Goal: Task Accomplishment & Management: Use online tool/utility

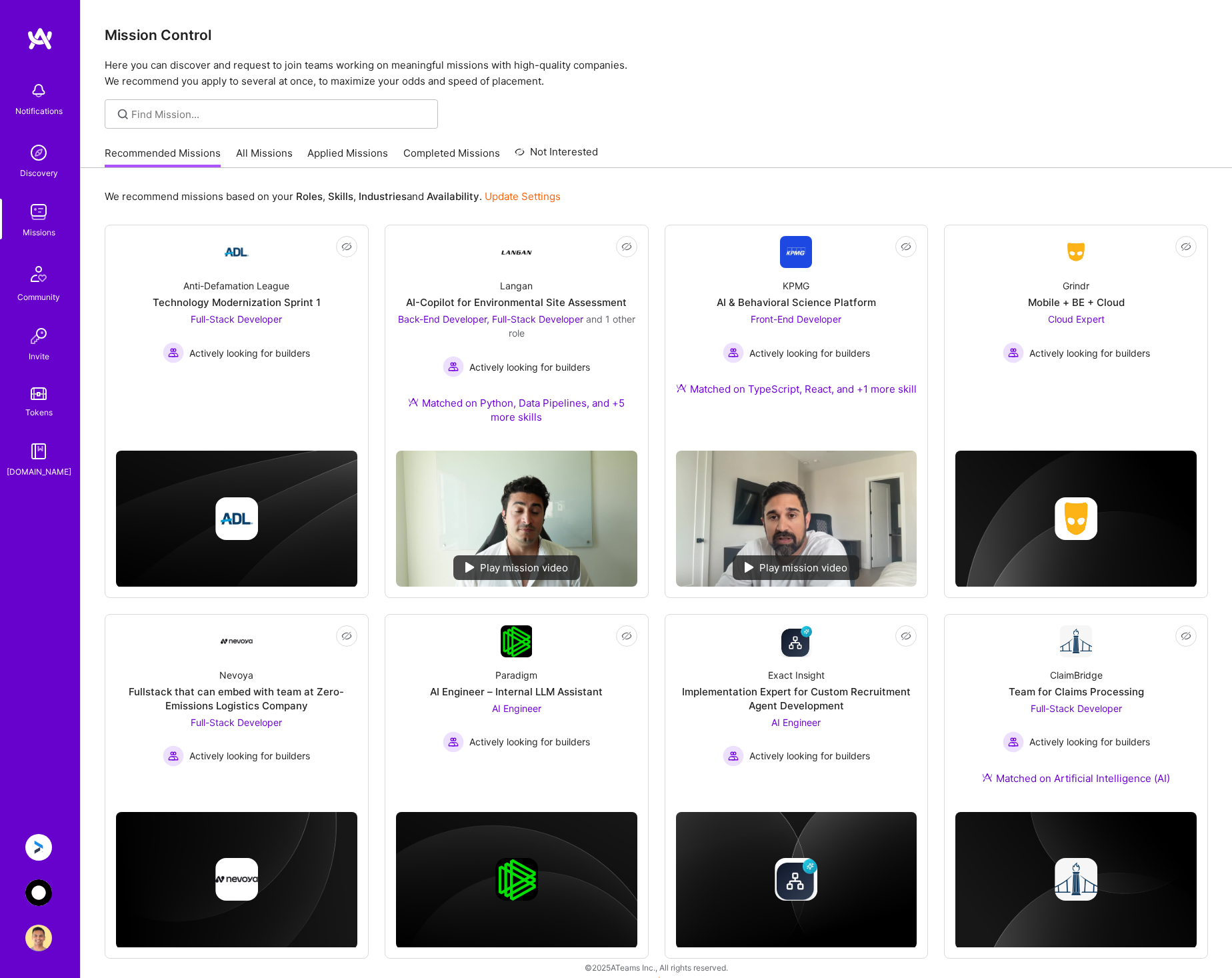
click at [38, 843] on img at bounding box center [39, 847] width 27 height 27
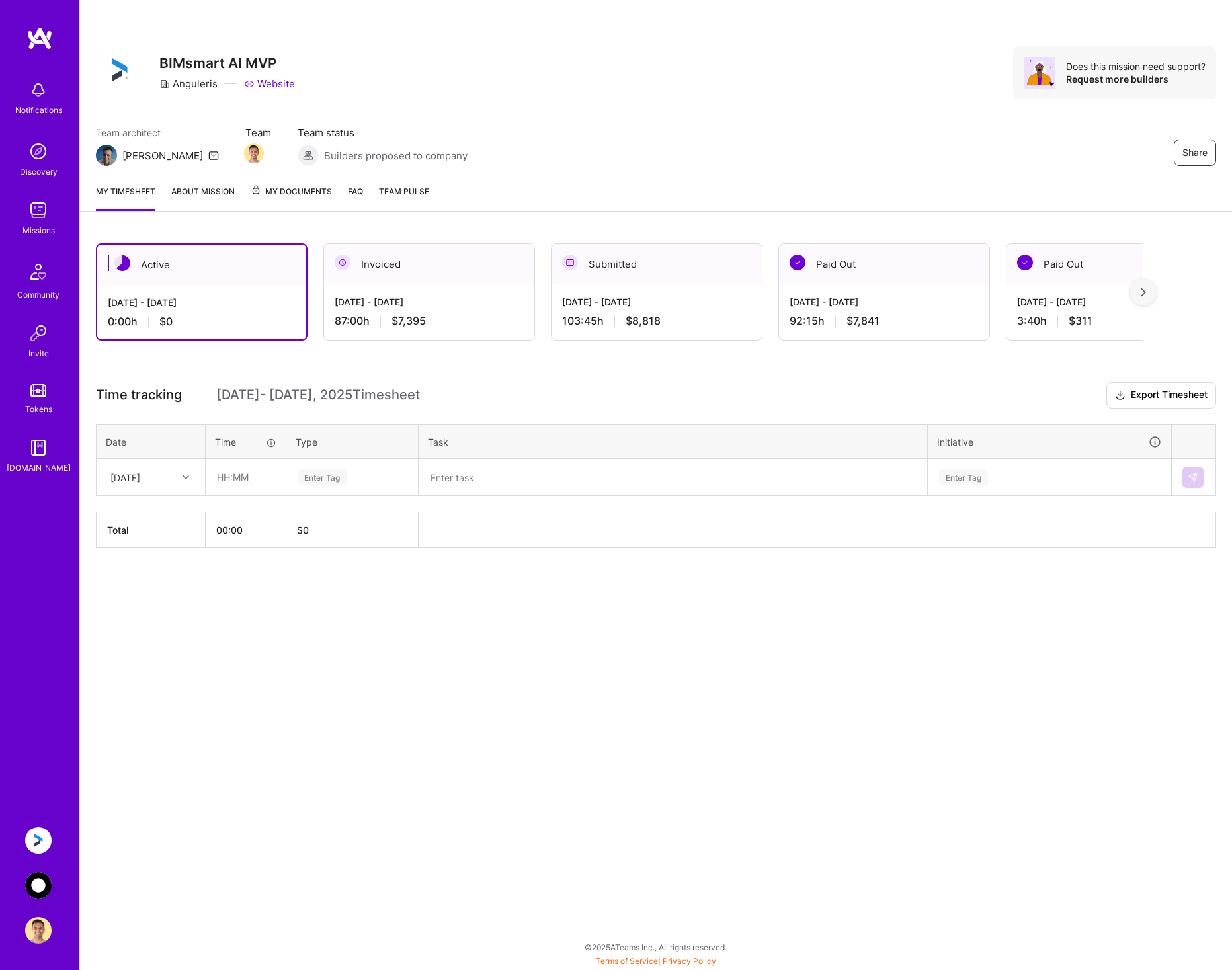
click at [177, 478] on div at bounding box center [187, 476] width 21 height 17
click at [146, 562] on div "[DATE]" at bounding box center [151, 562] width 108 height 24
click at [252, 473] on input "text" at bounding box center [246, 476] width 79 height 35
type input "08:00"
click at [324, 612] on span "Engineering" at bounding box center [322, 614] width 56 height 18
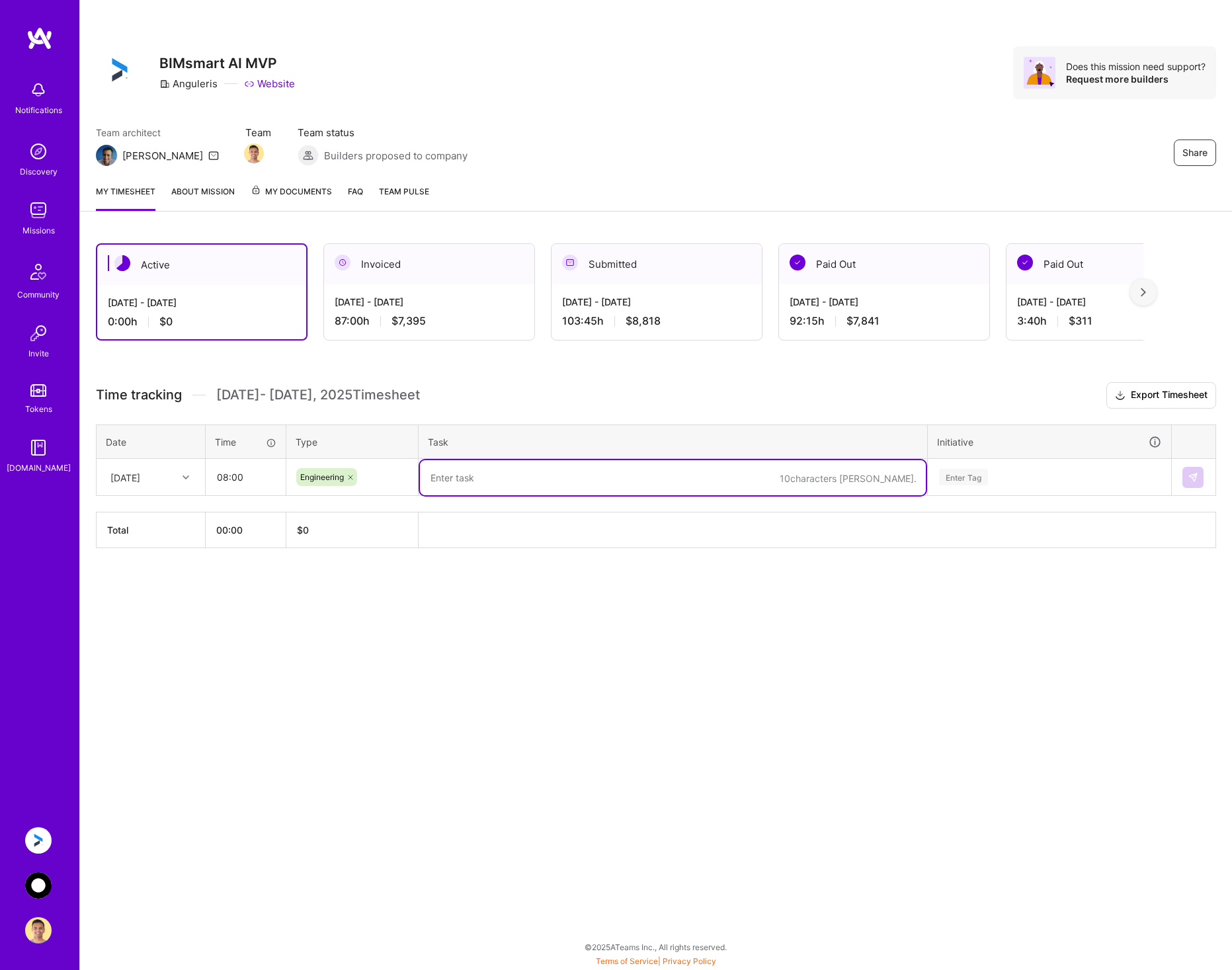
click at [489, 485] on textarea at bounding box center [673, 477] width 506 height 35
paste textarea "Progress till now: NLP Sidecar: Implemented the UI for the chat conversation wi…"
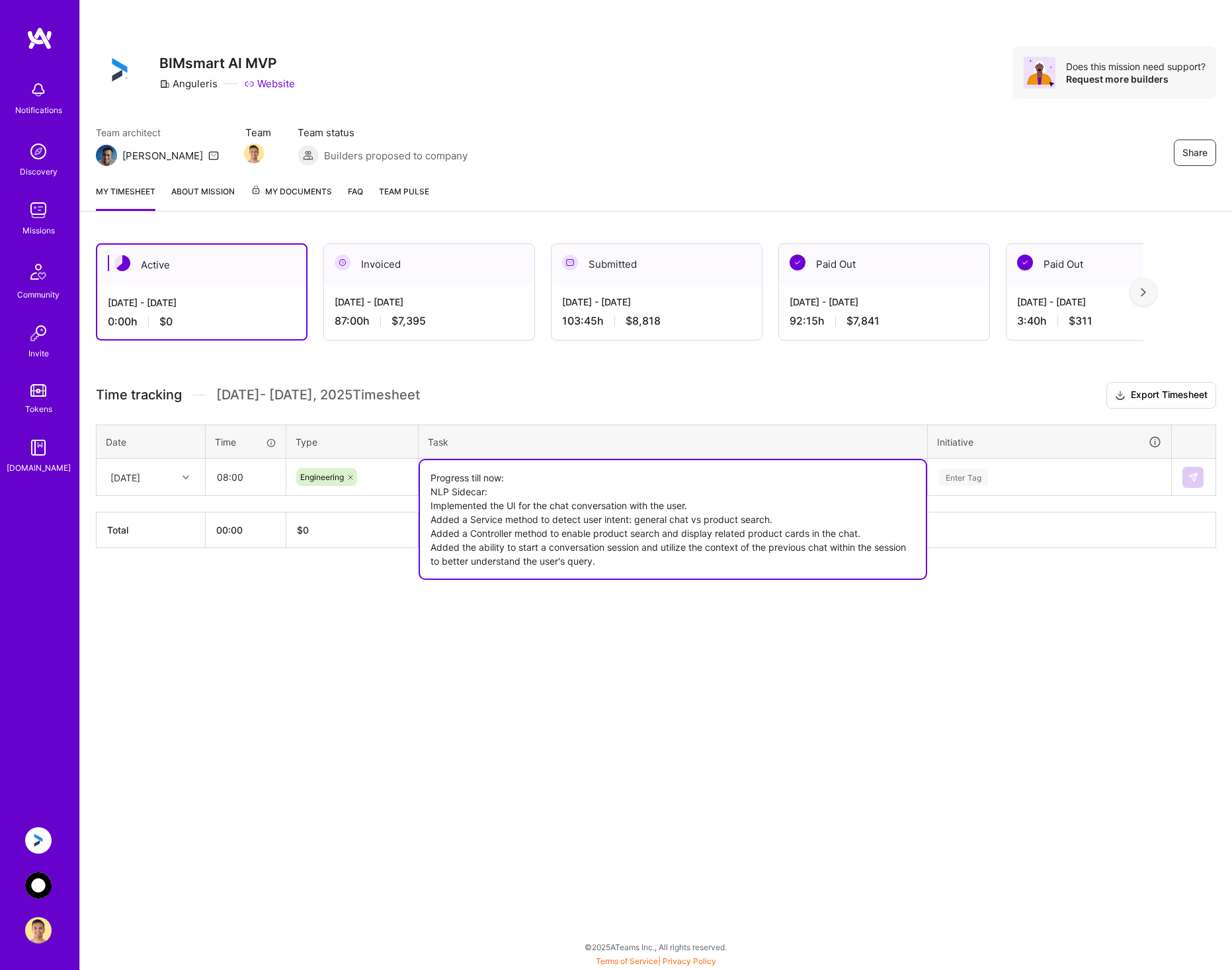
type textarea "Progress till now: NLP Sidecar: Implemented the UI for the chat conversation wi…"
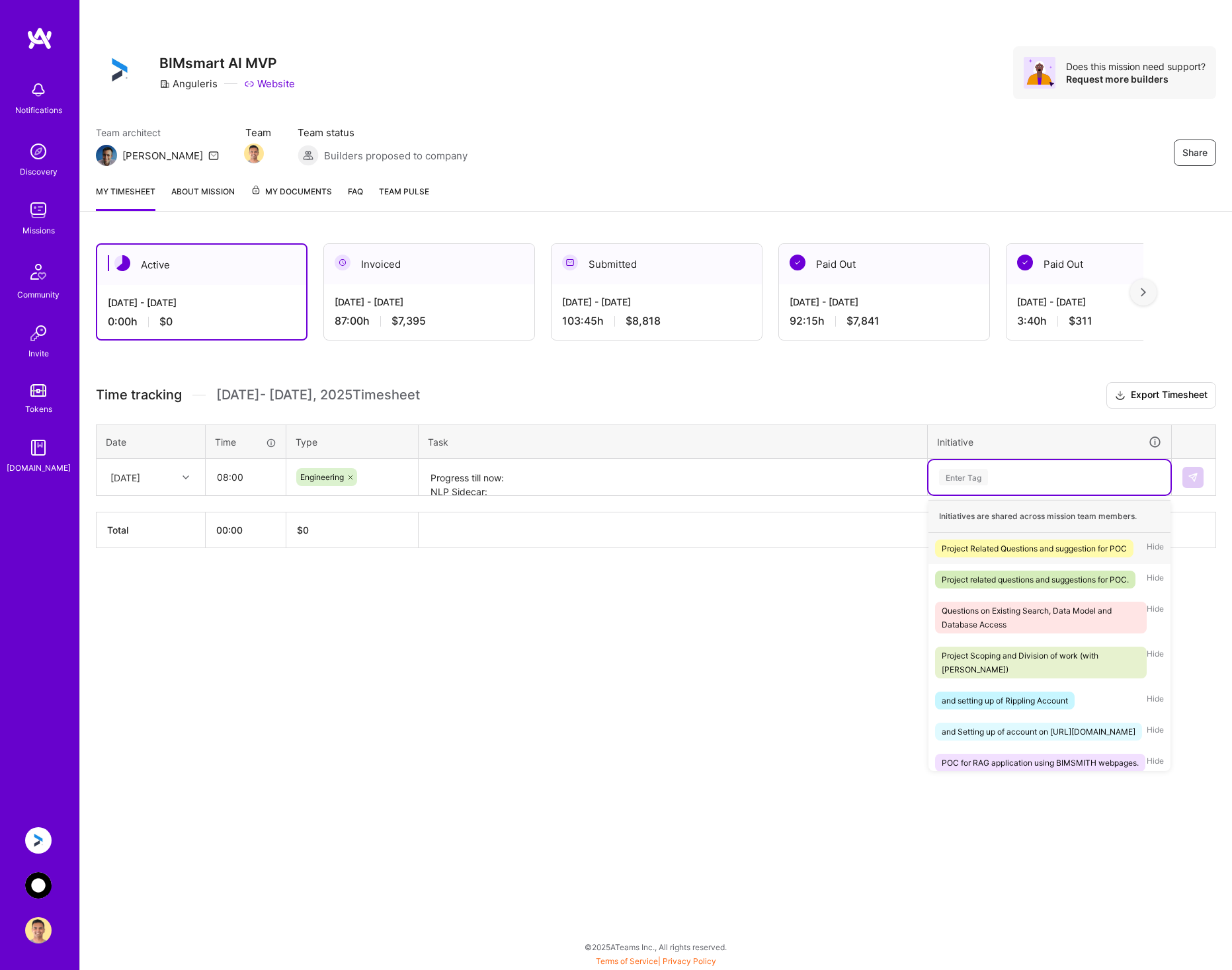
click at [1010, 474] on div "Enter Tag" at bounding box center [1048, 476] width 223 height 16
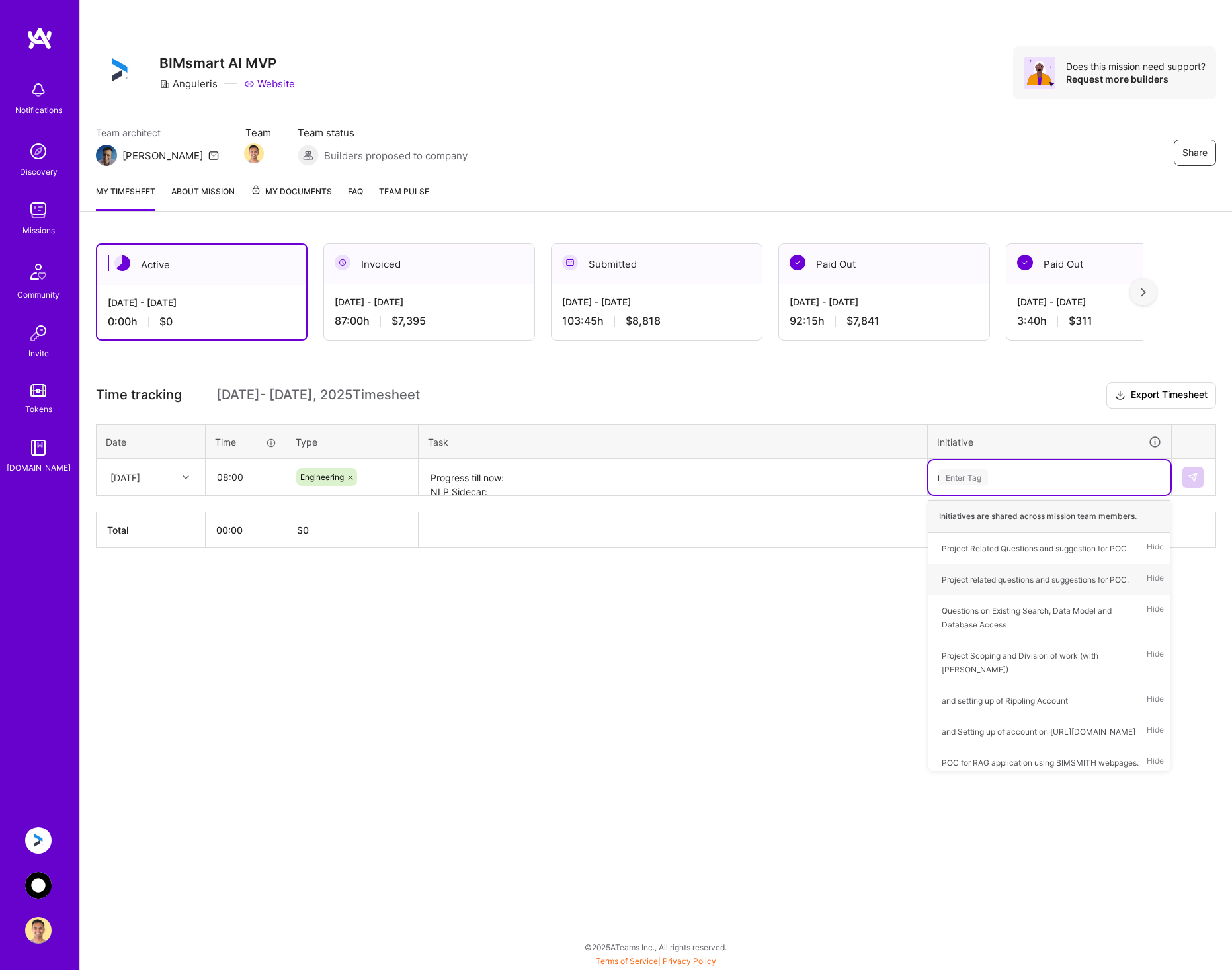
type input "nl"
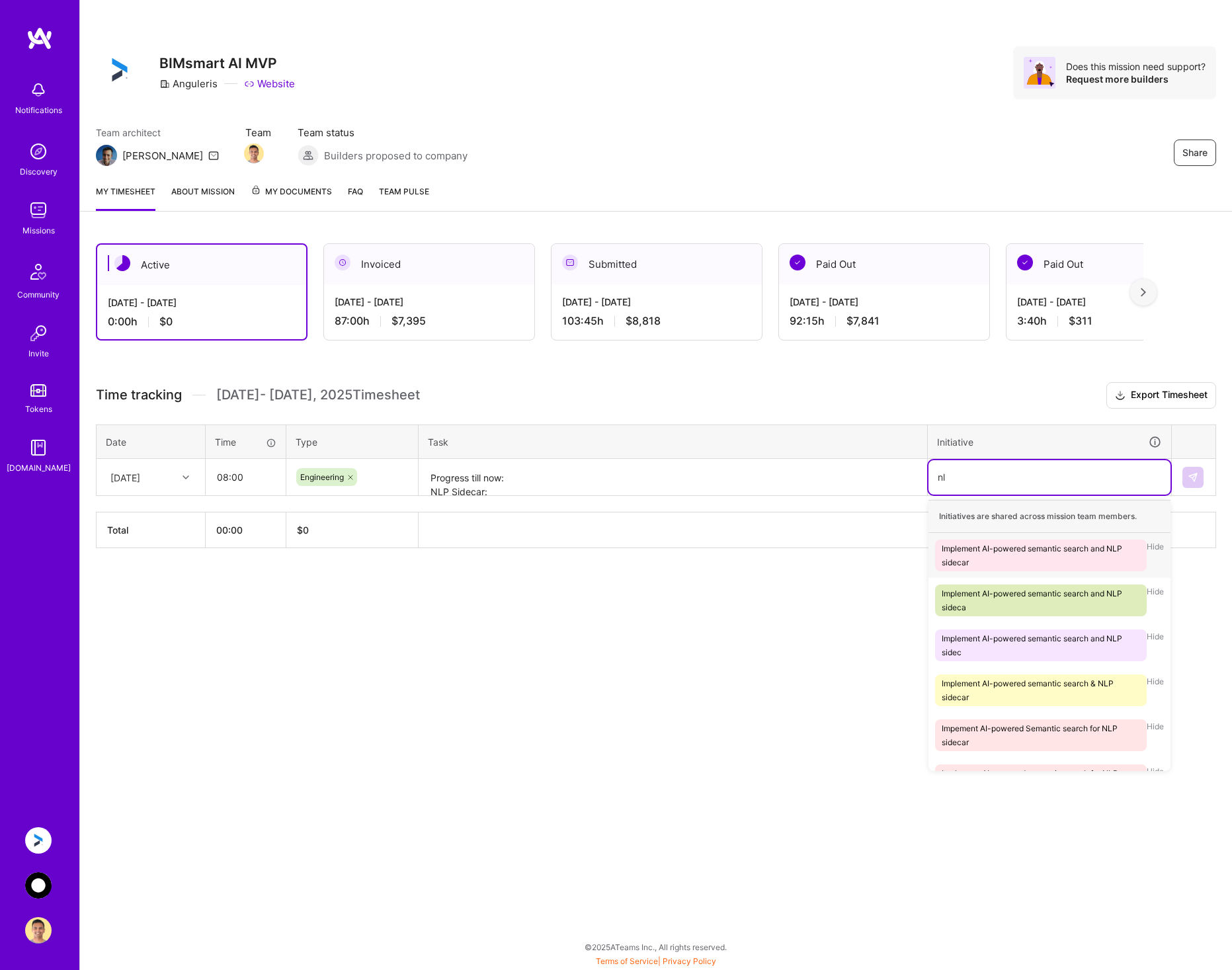
click at [1073, 556] on div "Implement AI-powered semantic search and NLP sidecar" at bounding box center [1040, 554] width 198 height 28
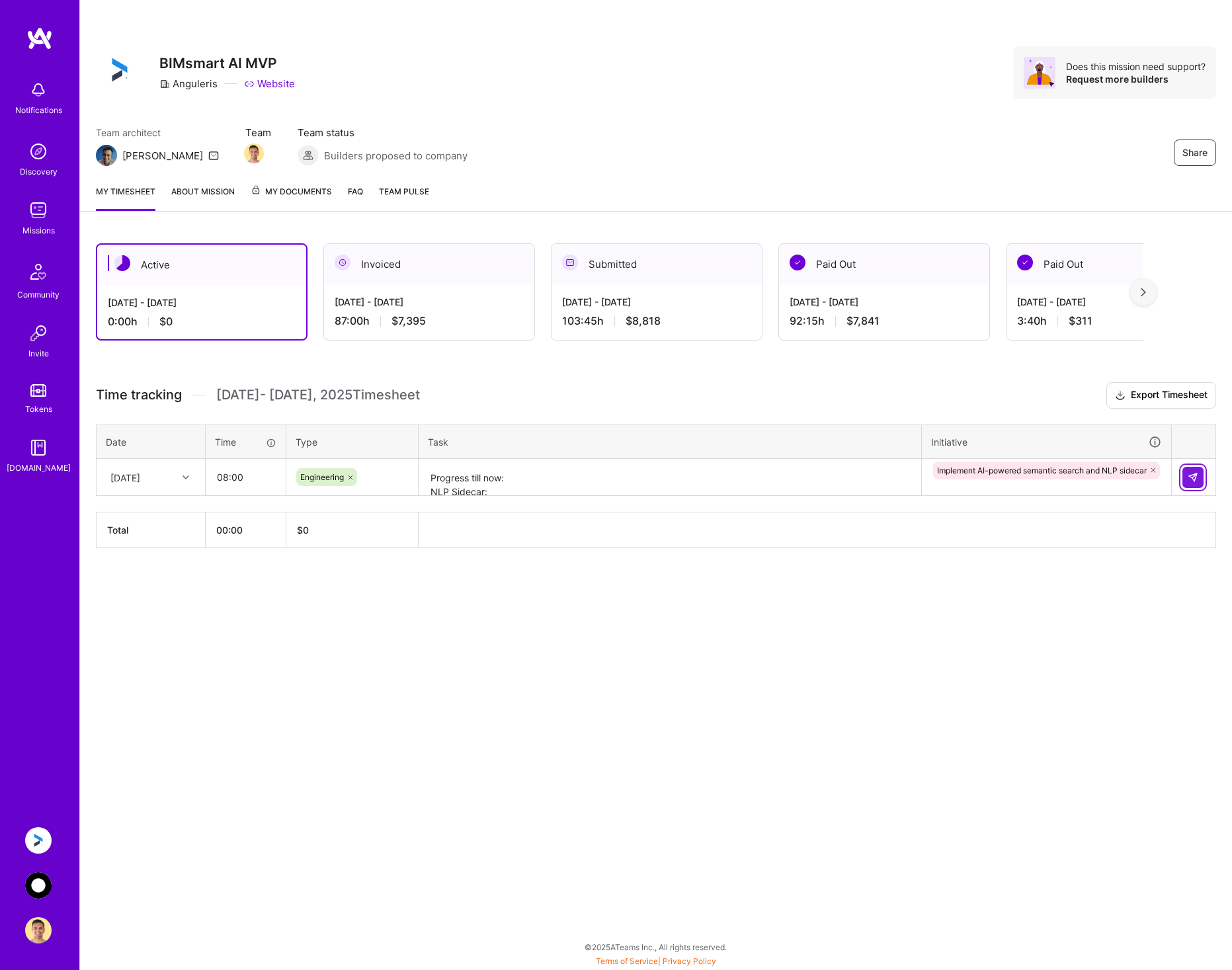
click at [1191, 478] on img at bounding box center [1193, 477] width 11 height 11
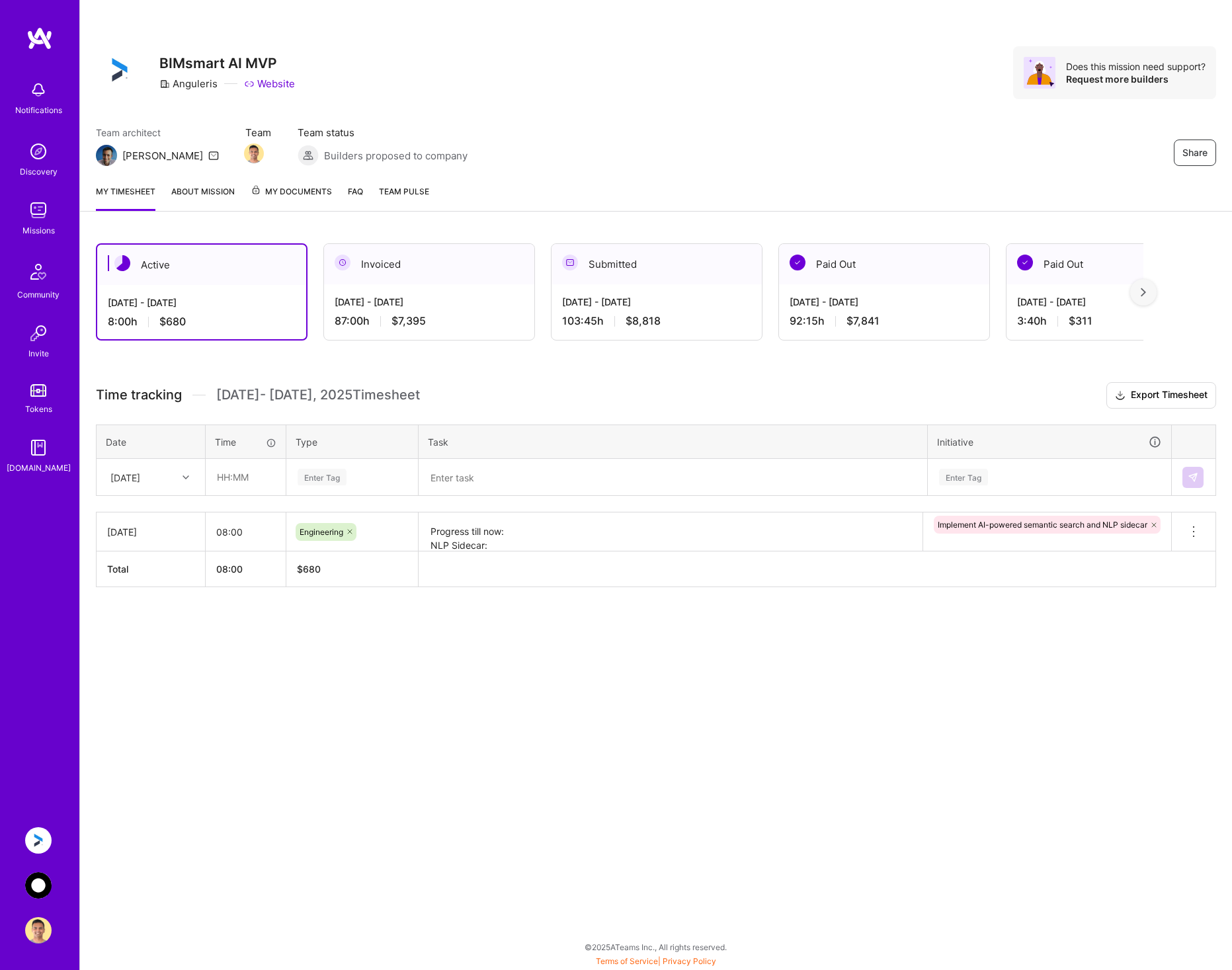
click at [37, 882] on img at bounding box center [39, 885] width 27 height 27
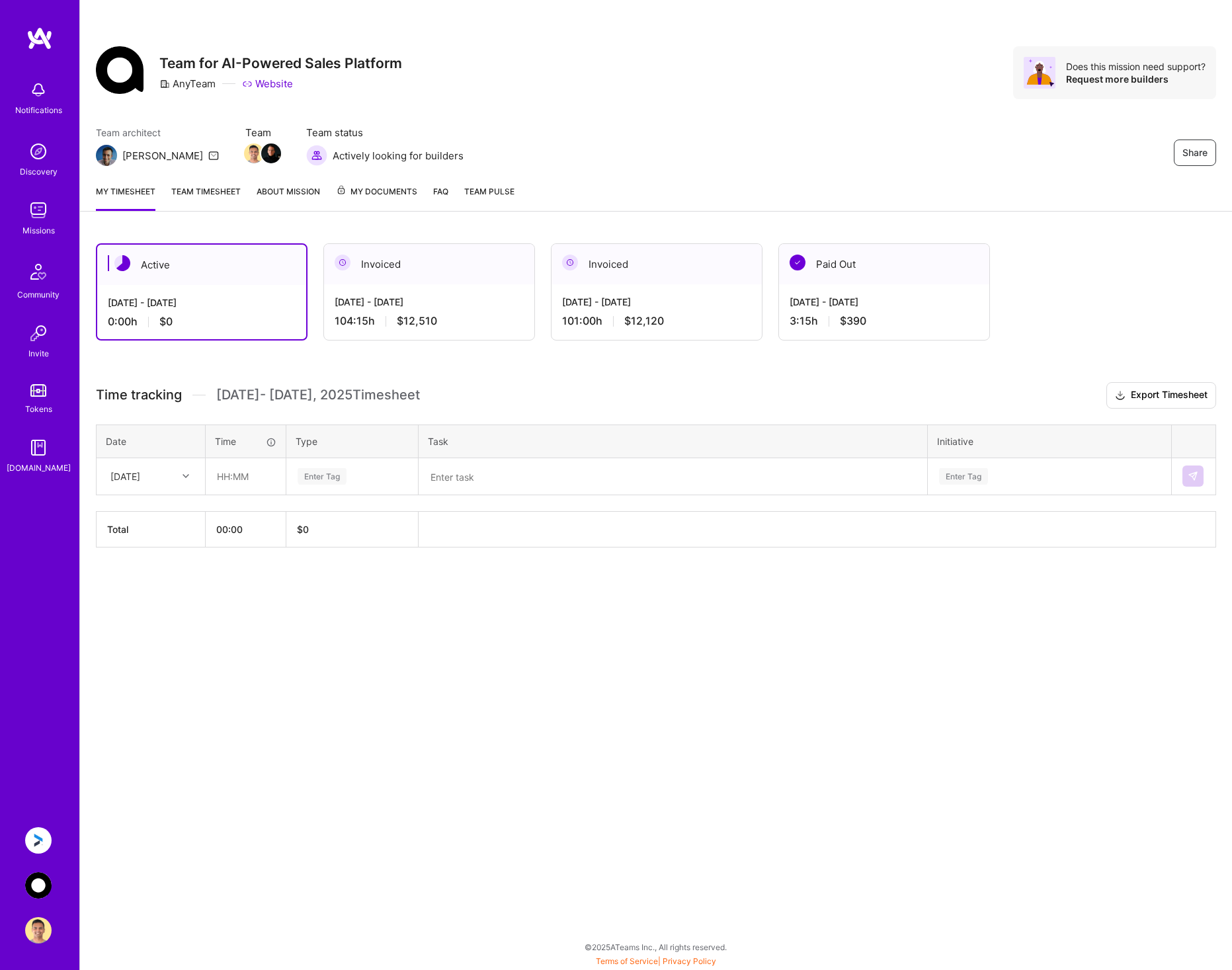
drag, startPoint x: 438, startPoint y: 691, endPoint x: 434, endPoint y: 681, distance: 10.8
click at [437, 690] on div "Share Team for AI-Powered Sales Platform AnyTeam Website Does this mission need…" at bounding box center [656, 485] width 1152 height 970
click at [672, 670] on div "Share Team for AI-Powered Sales Platform AnyTeam Website Does this mission need…" at bounding box center [656, 485] width 1152 height 970
click at [172, 483] on div "[DATE]" at bounding box center [141, 476] width 73 height 21
click at [156, 559] on div "[DATE]" at bounding box center [151, 562] width 108 height 24
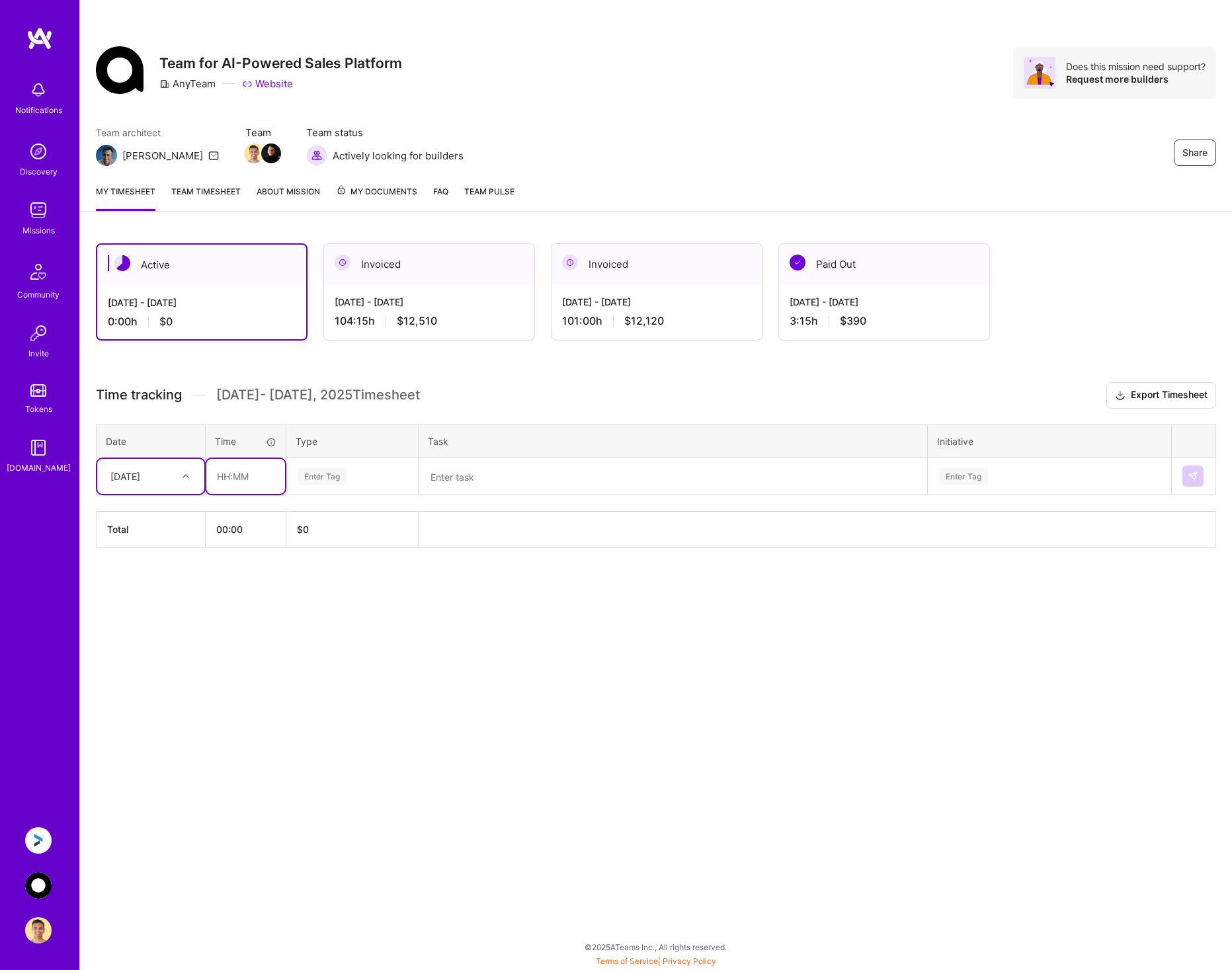
click at [252, 476] on input "text" at bounding box center [246, 476] width 79 height 35
type input "00:45"
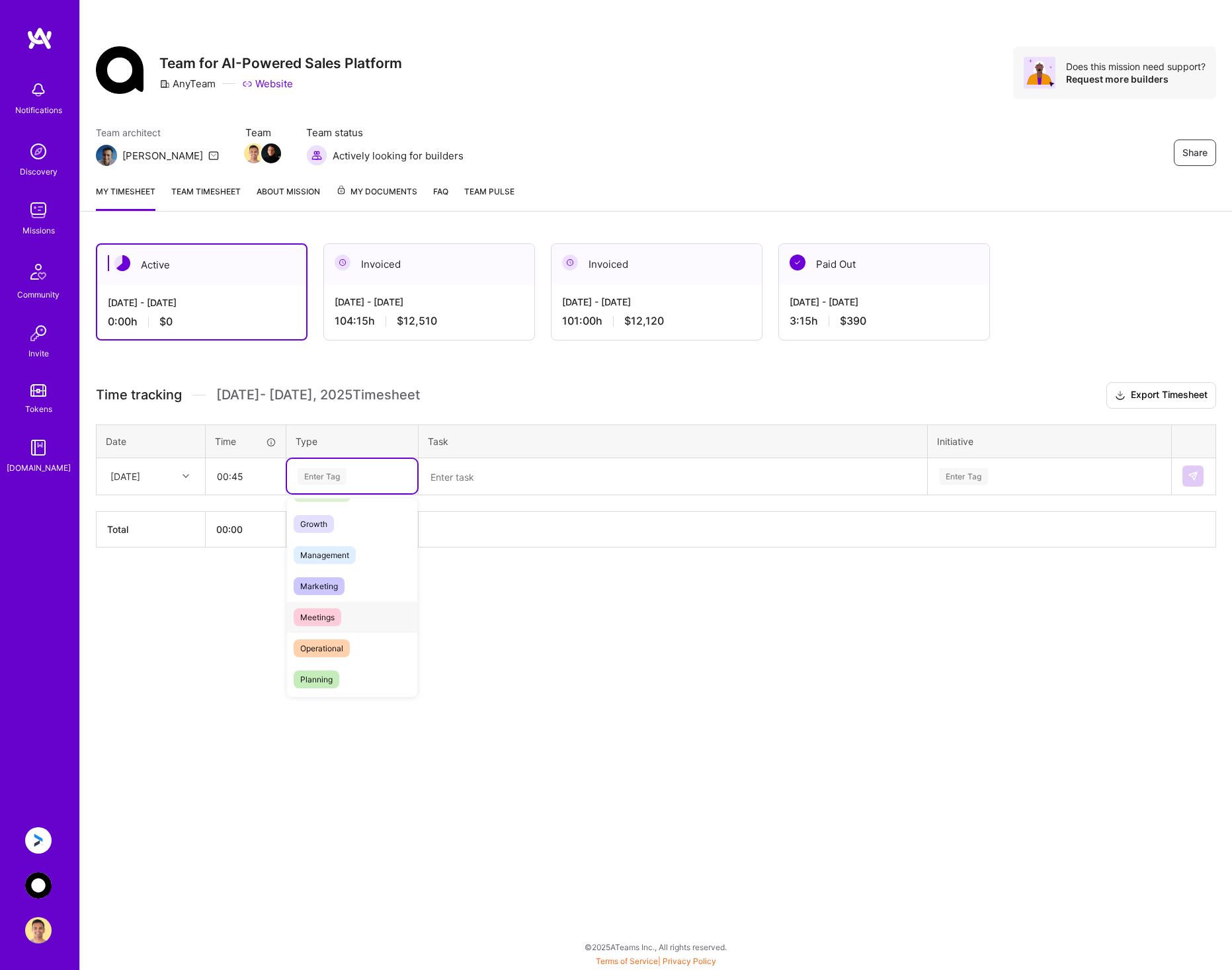
scroll to position [133, 0]
click at [348, 600] on div "Meetings" at bounding box center [351, 604] width 130 height 31
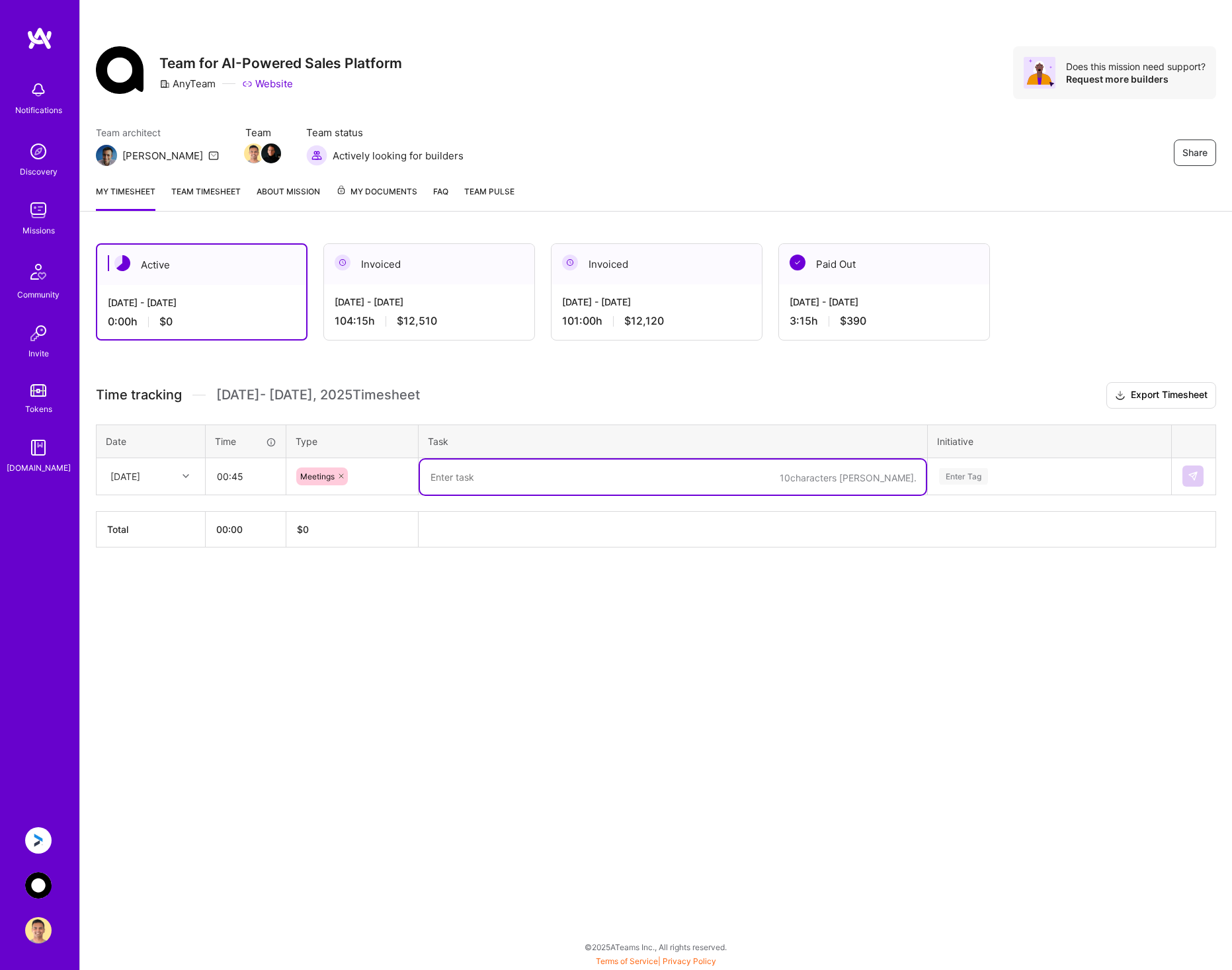
click at [508, 477] on textarea at bounding box center [673, 476] width 506 height 35
type textarea "Daily sync with [PERSON_NAME] to discuss task priorities"
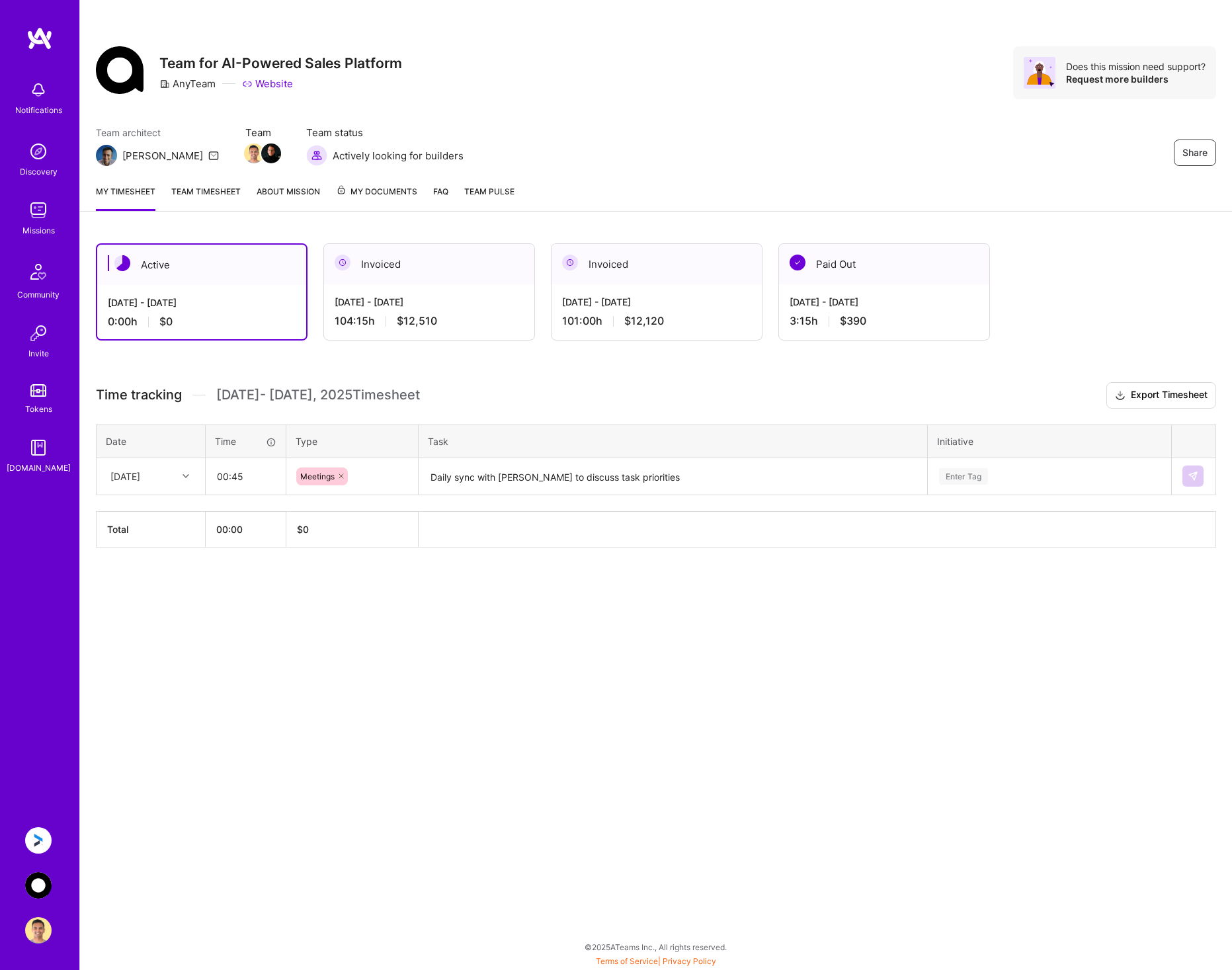
click at [526, 634] on div "Share Team for AI-Powered Sales Platform AnyTeam Website Does this mission need…" at bounding box center [656, 485] width 1152 height 970
click at [1009, 466] on div "Enter Tag" at bounding box center [1049, 476] width 242 height 34
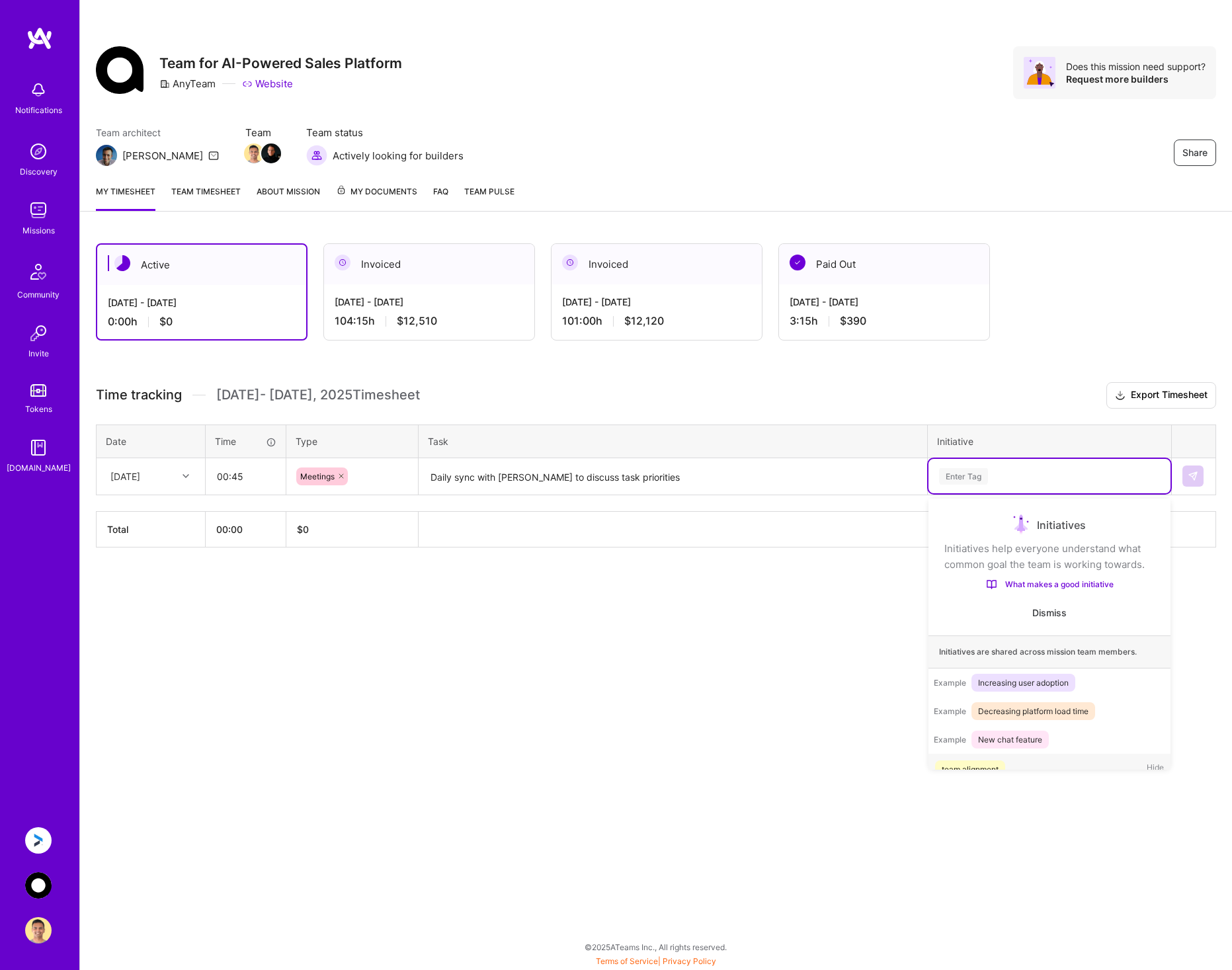
scroll to position [41, 0]
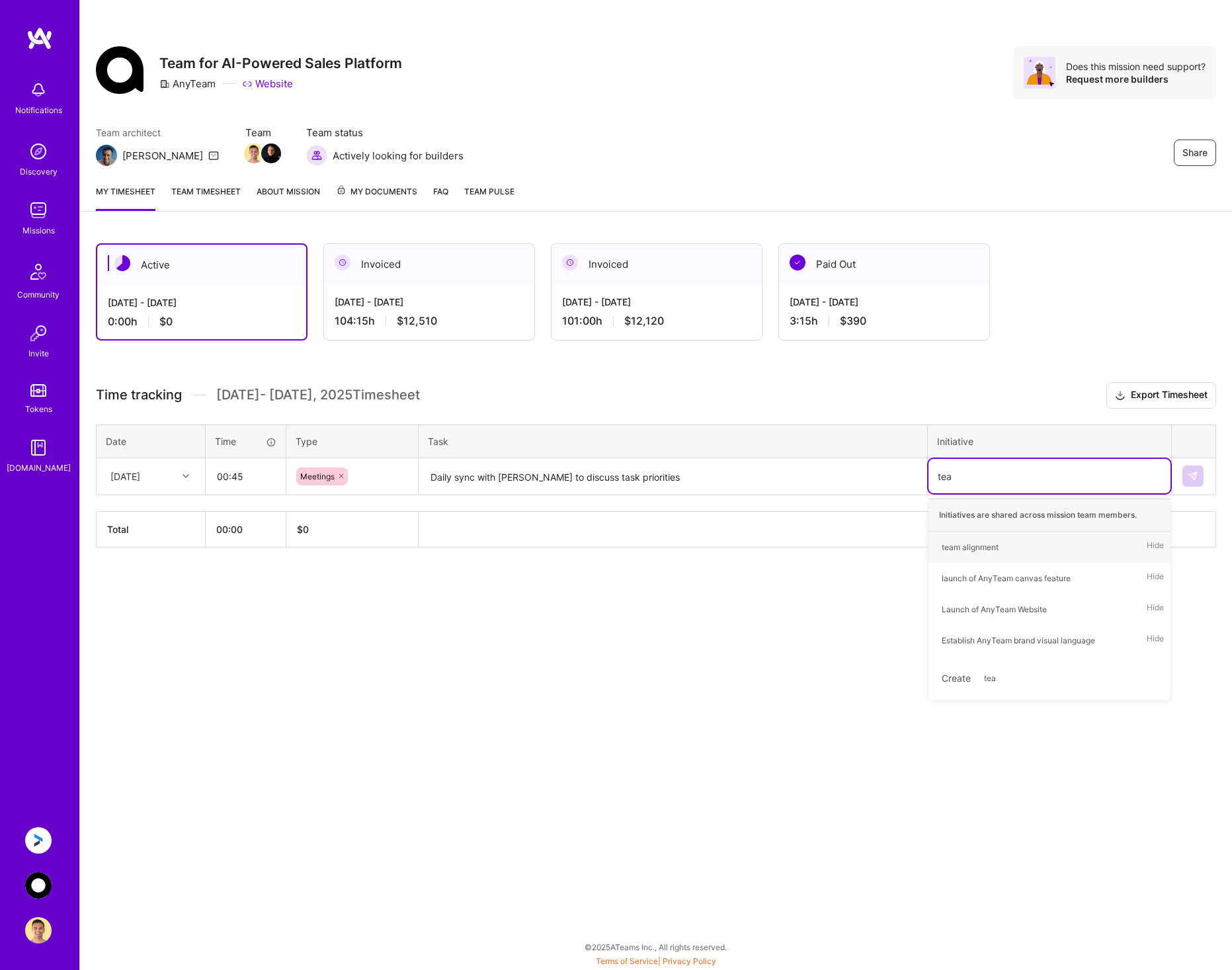
type input "team"
click at [995, 550] on div "team alignment" at bounding box center [969, 546] width 56 height 13
type input "[PERSON_NAME]"
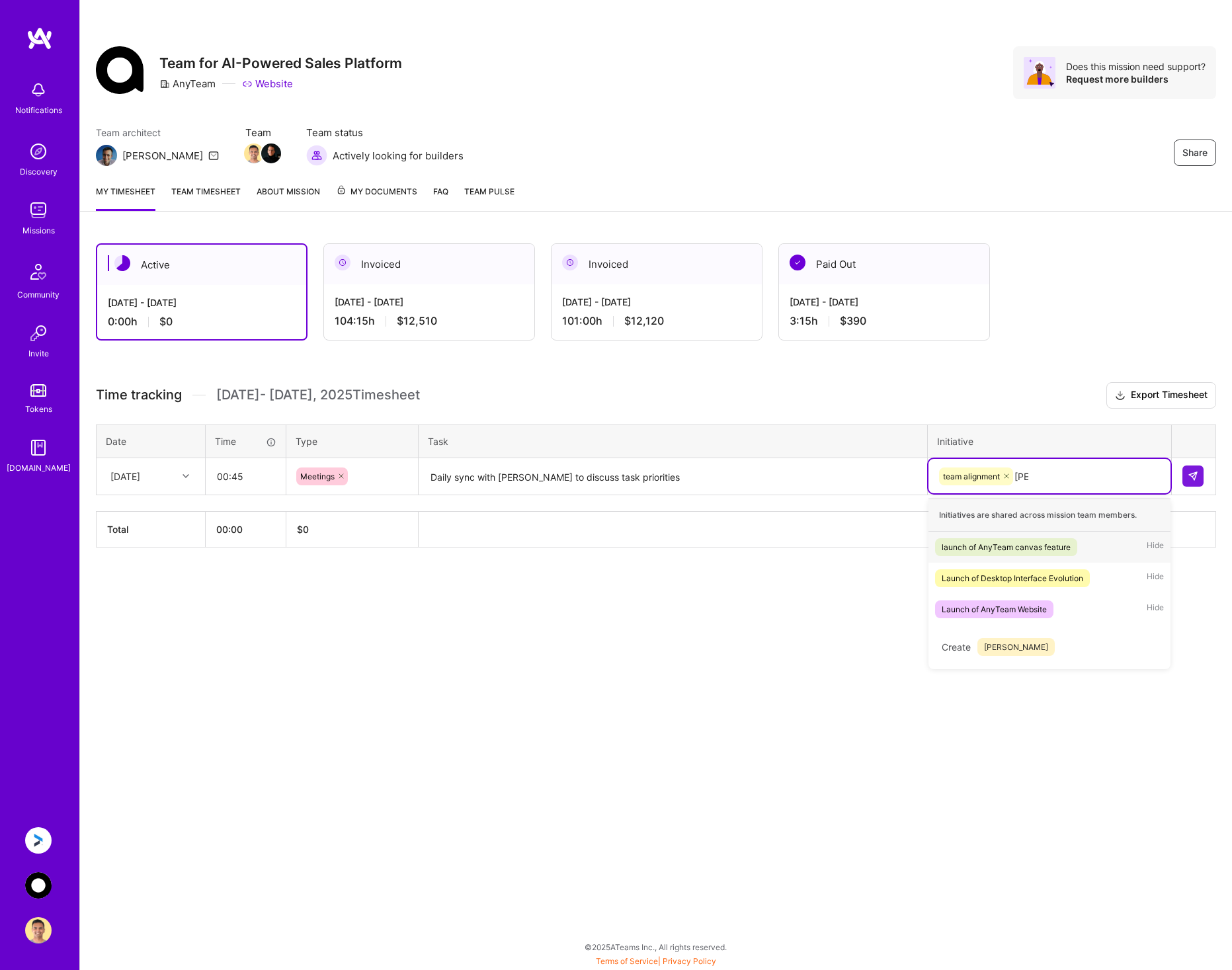
click at [995, 551] on div "launch of AnyTeam canvas feature" at bounding box center [1006, 546] width 129 height 13
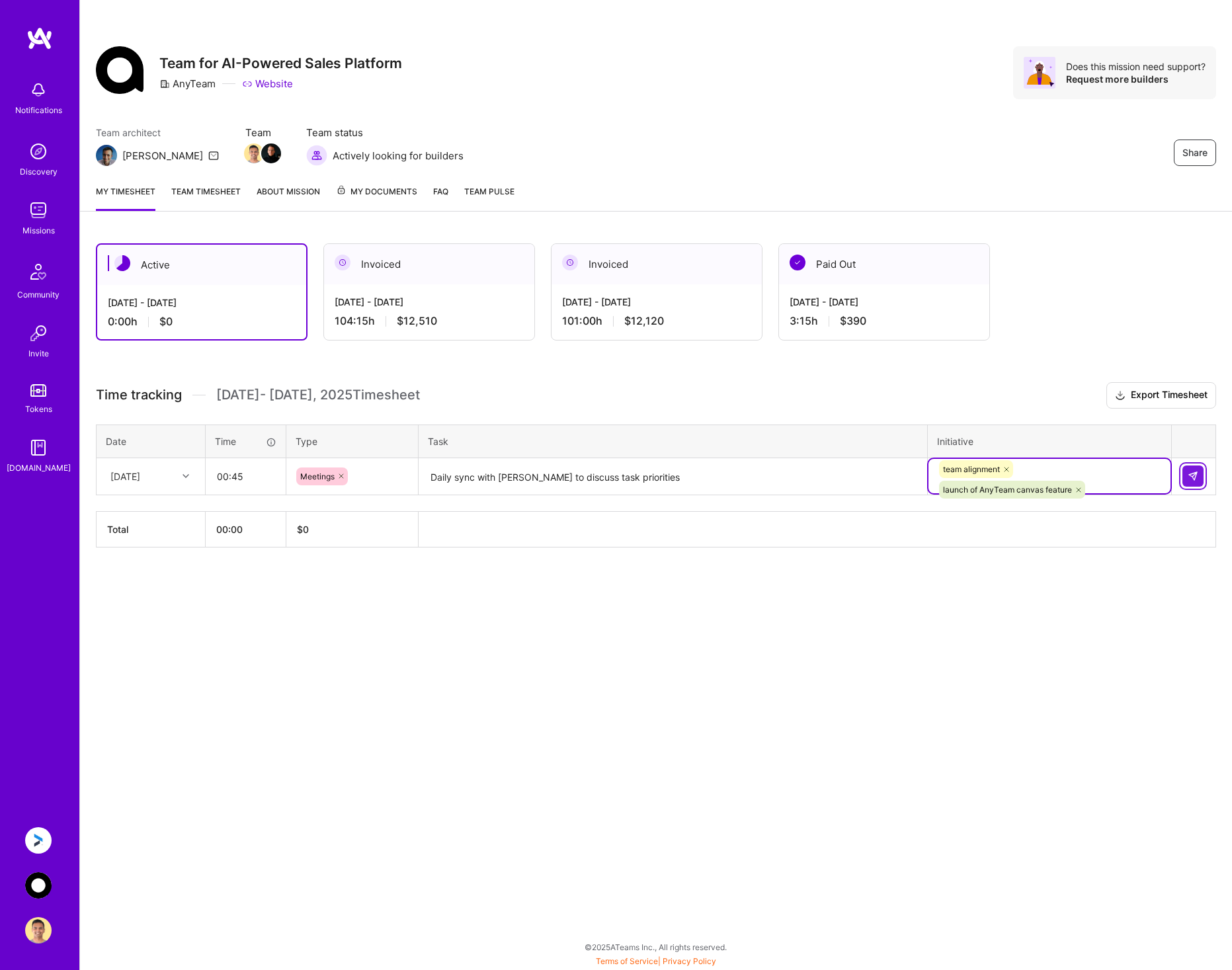
click at [1194, 474] on img at bounding box center [1193, 476] width 11 height 11
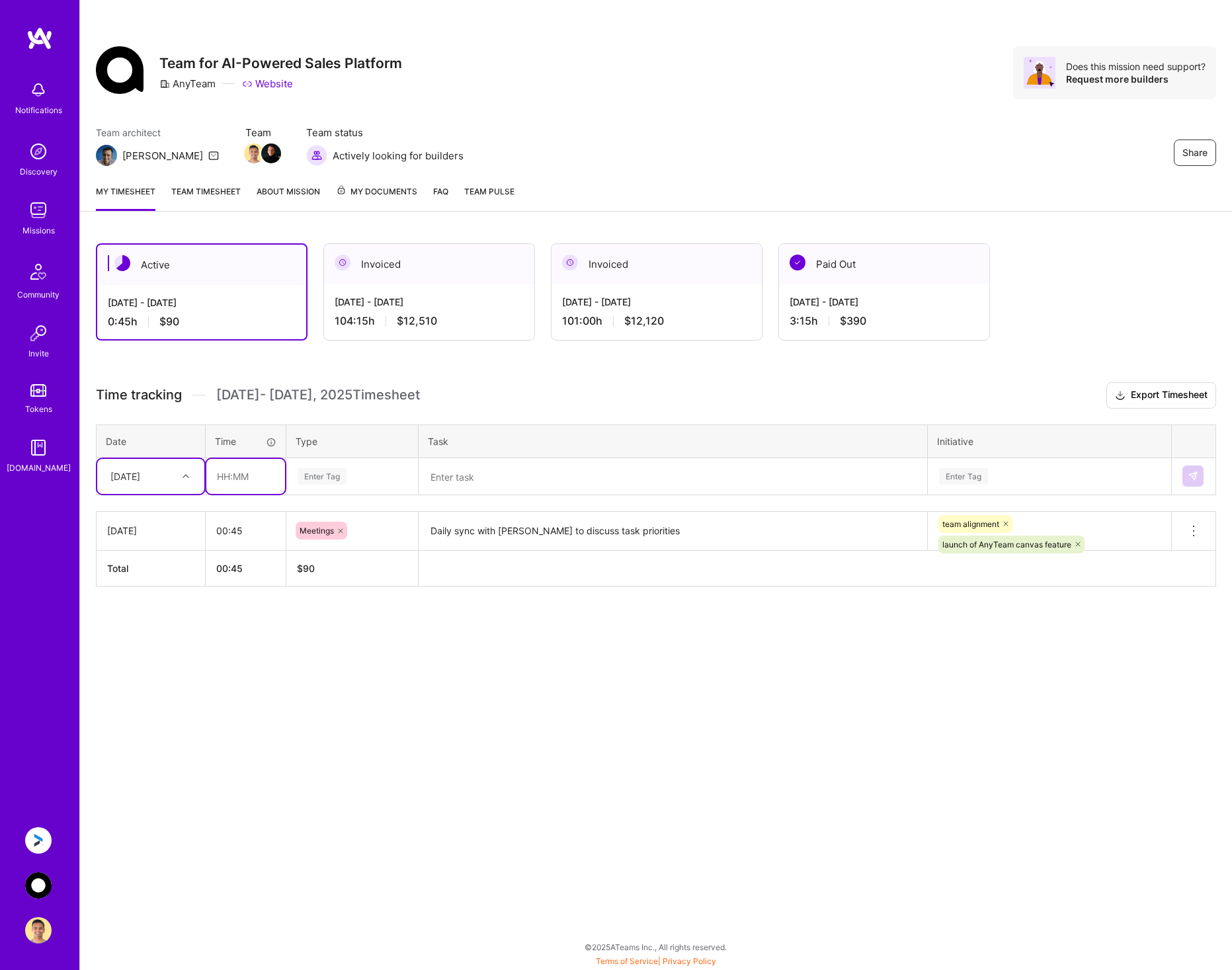
click at [236, 476] on input "text" at bounding box center [246, 476] width 79 height 35
type input "09:30"
click at [349, 472] on div "Enter Tag" at bounding box center [352, 476] width 112 height 16
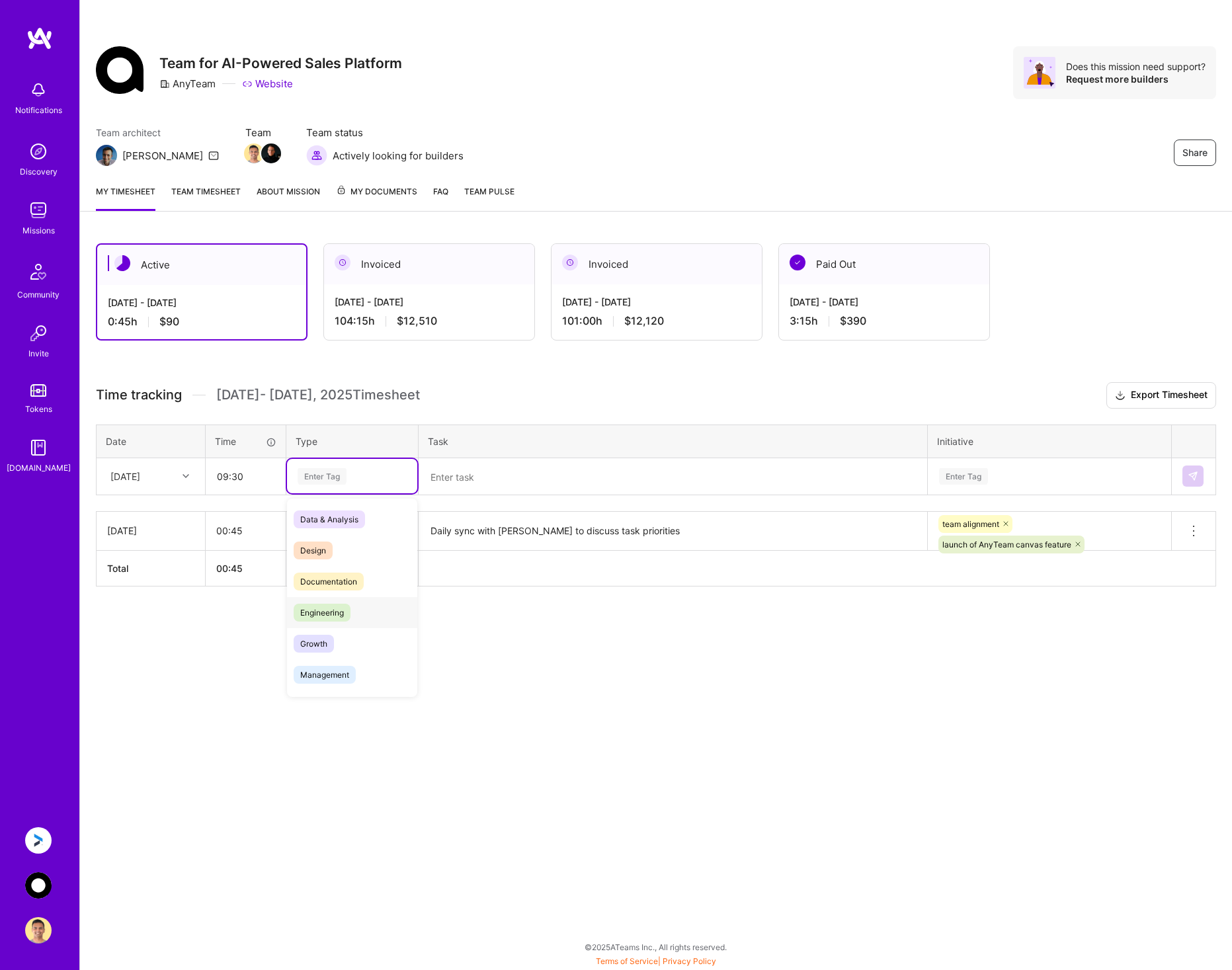
click at [351, 602] on div "Engineering" at bounding box center [351, 612] width 130 height 31
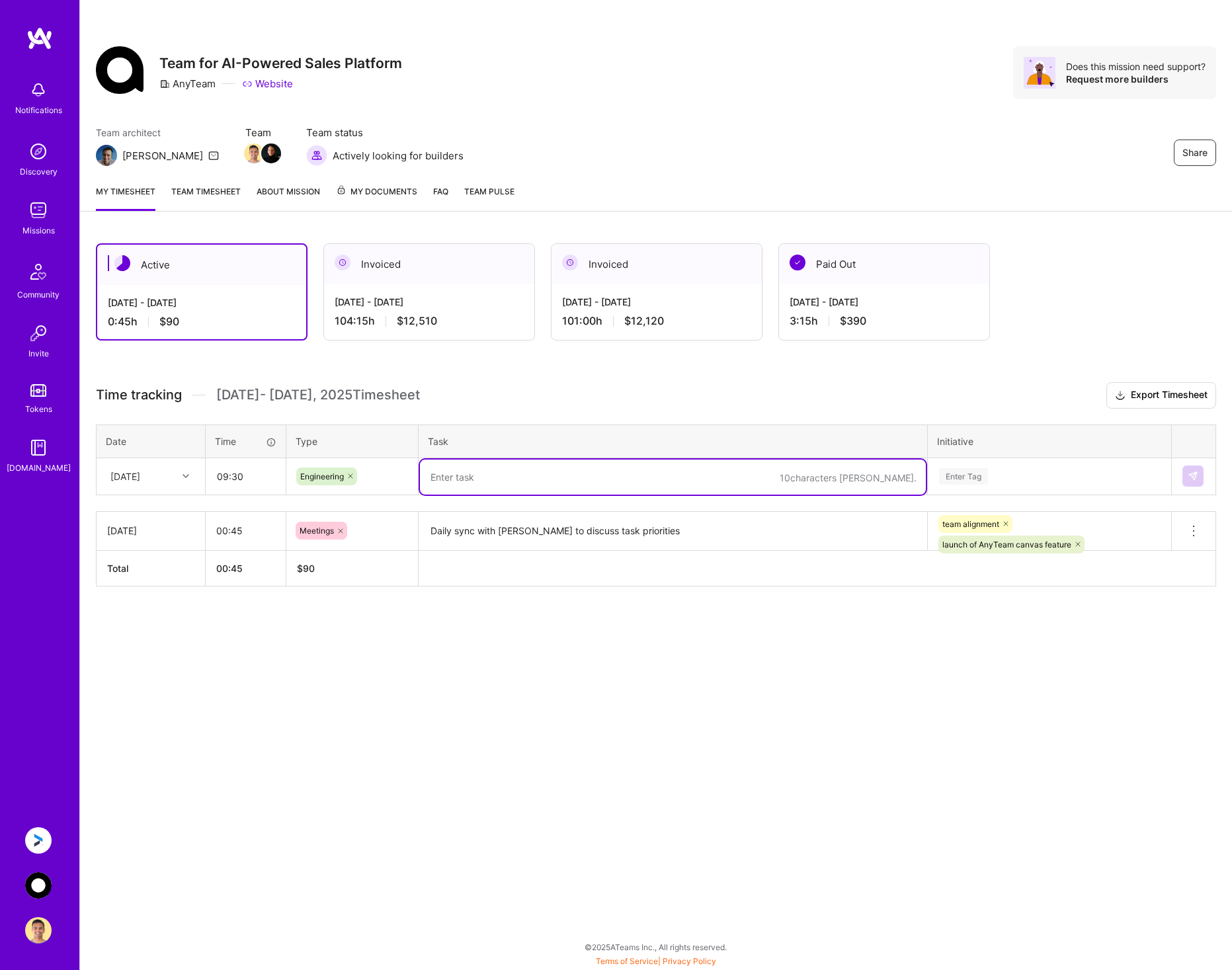
click at [487, 470] on textarea at bounding box center [673, 476] width 506 height 35
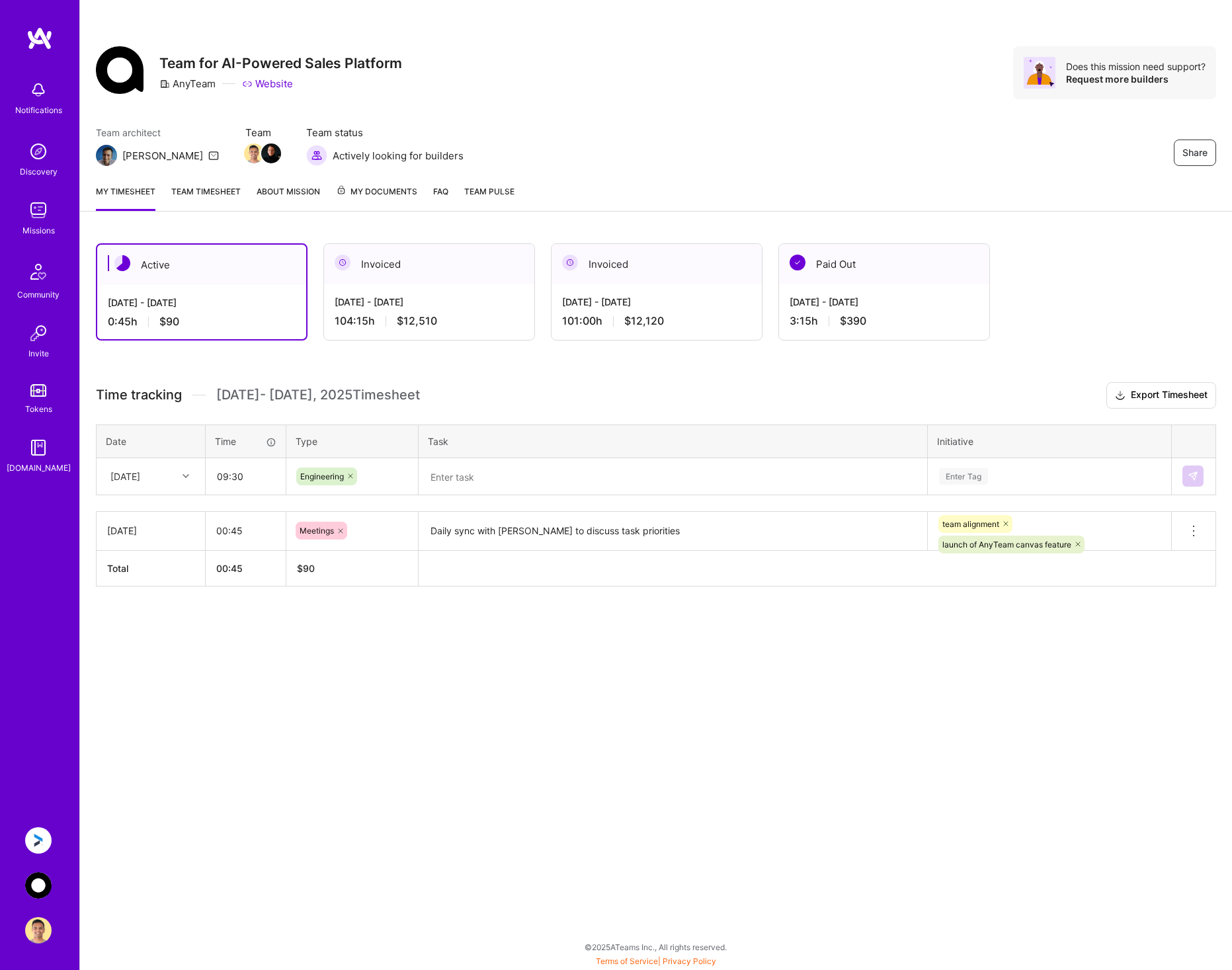
click at [464, 309] on div "[DATE] - [DATE] 104:15 h $12,510" at bounding box center [429, 311] width 211 height 55
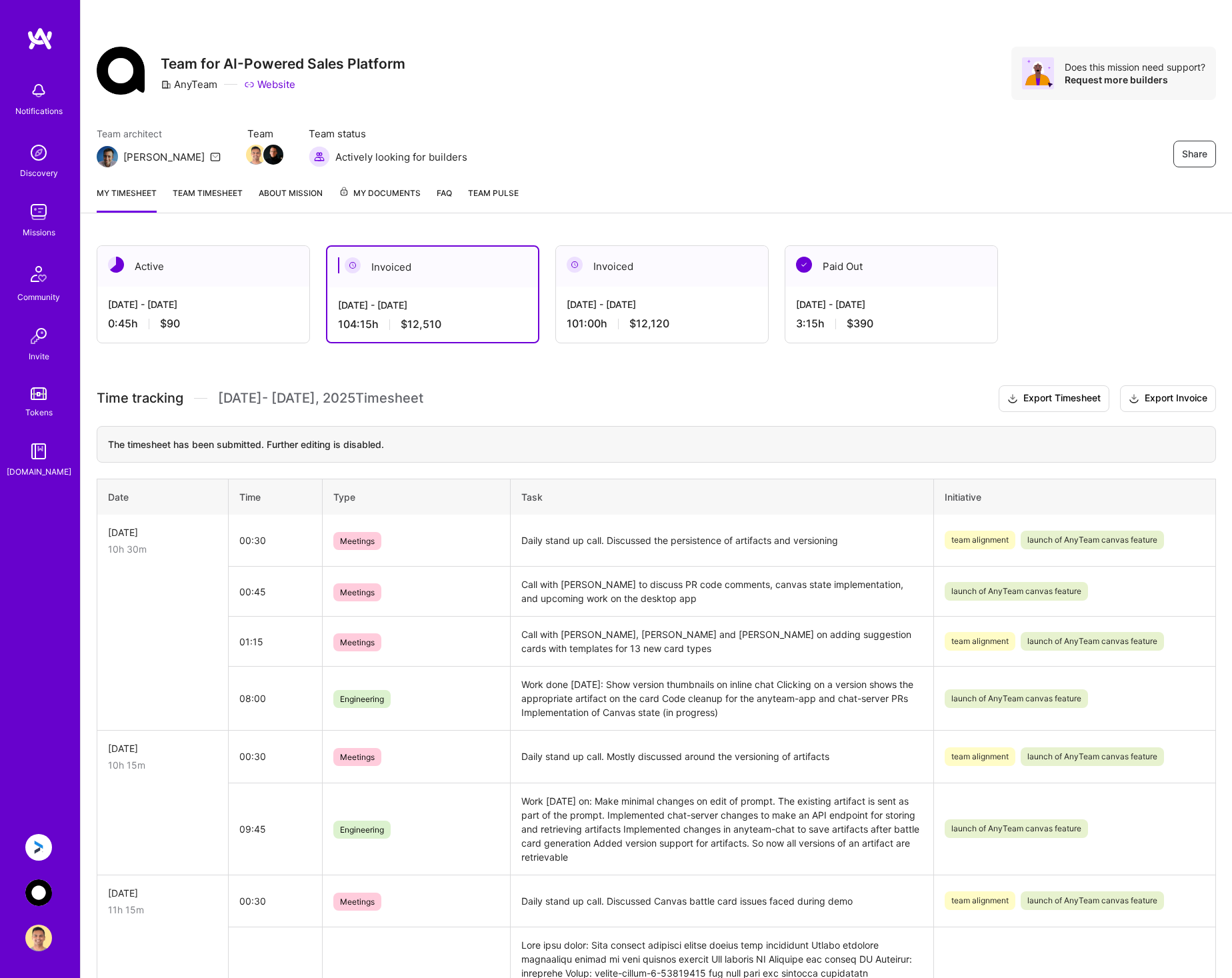
click at [212, 284] on div "Active" at bounding box center [203, 265] width 212 height 41
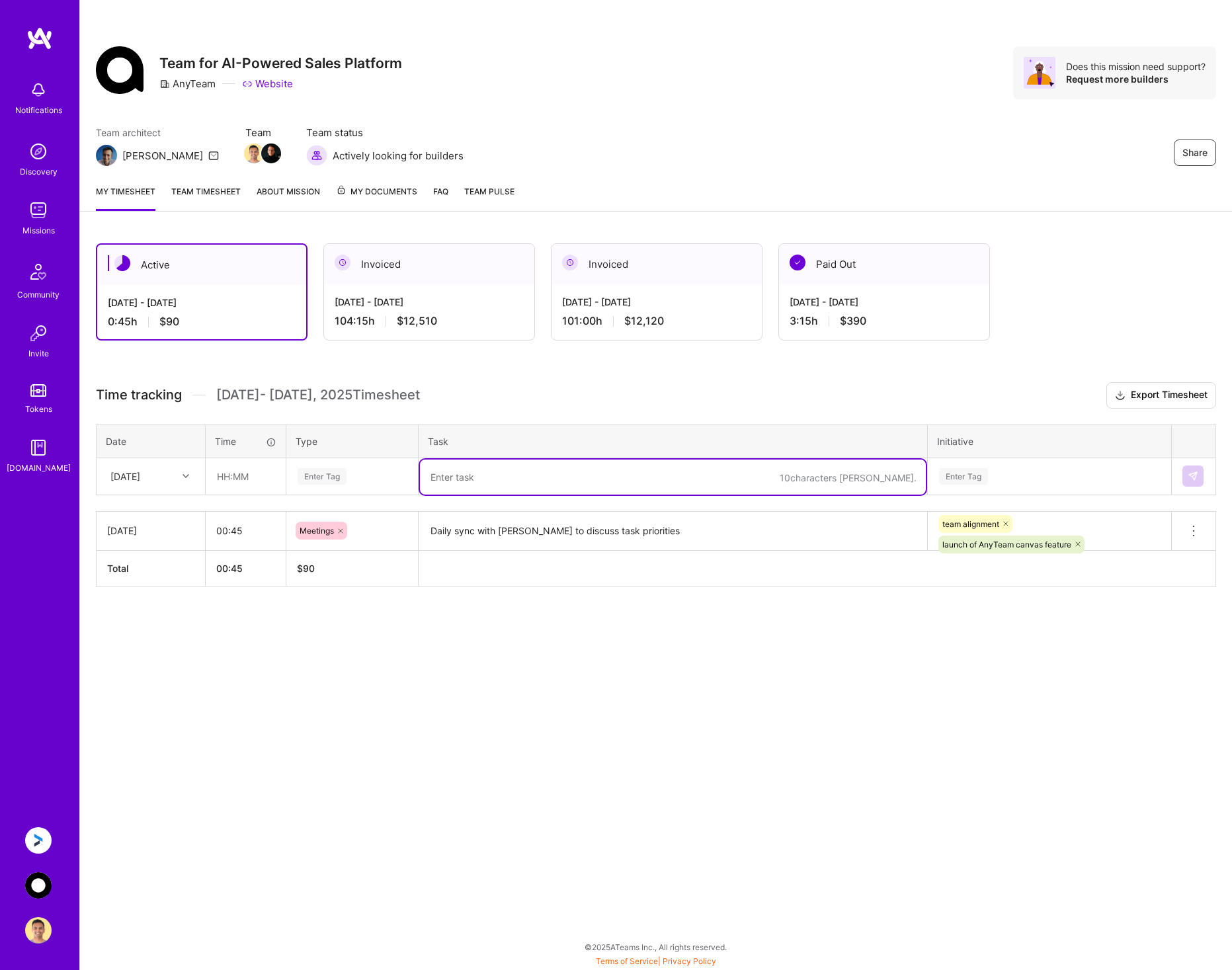
click at [512, 476] on textarea at bounding box center [673, 476] width 506 height 35
click at [254, 471] on input "text" at bounding box center [246, 476] width 79 height 35
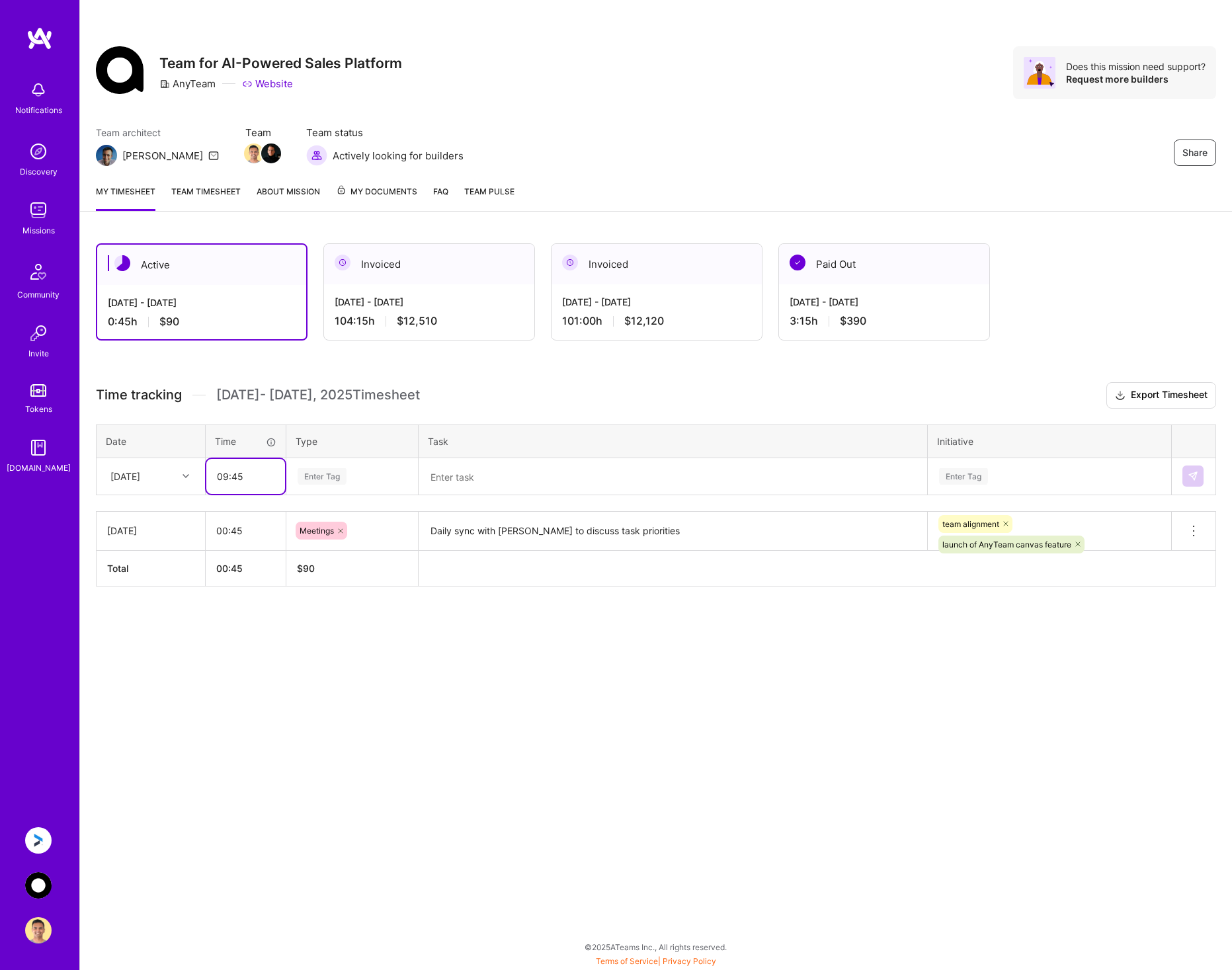
type input "09:45"
type input "eng"
click at [334, 520] on span "Engineering" at bounding box center [322, 519] width 56 height 18
click at [463, 483] on textarea at bounding box center [673, 476] width 506 height 35
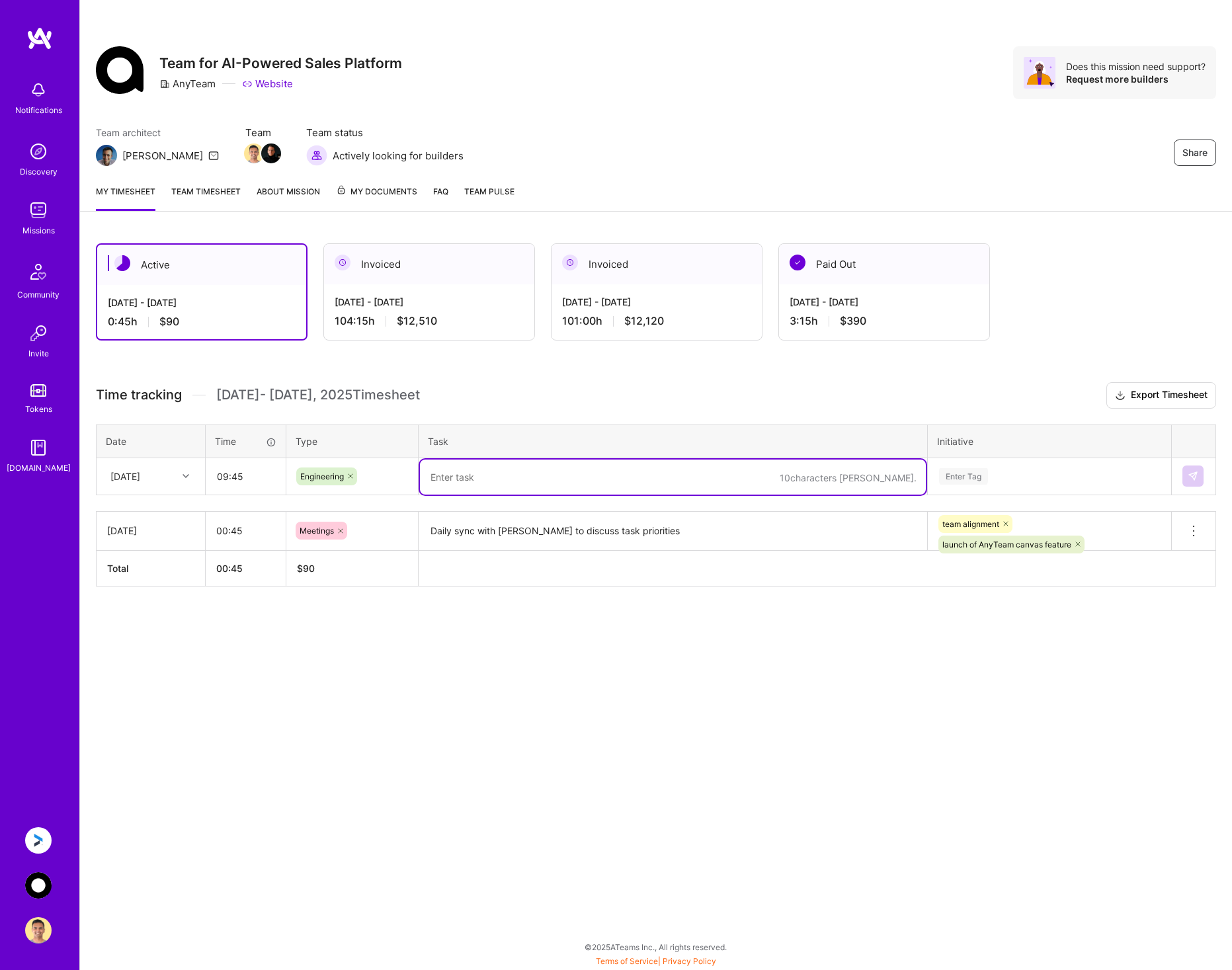
paste textarea "Show stream of data received on the card (in progress)"
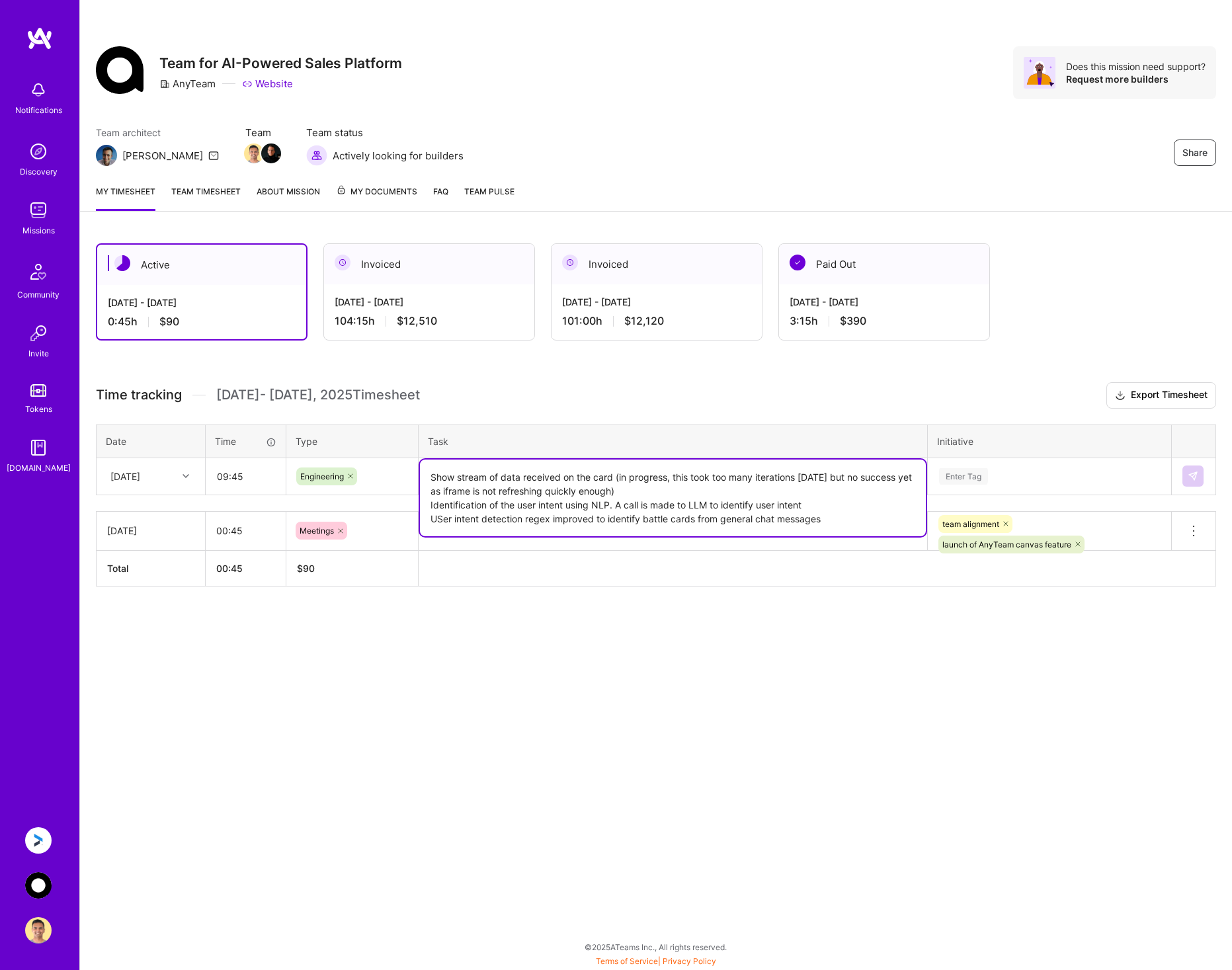
click at [444, 516] on textarea "Show stream of data received on the card (in progress, this took too many itera…" at bounding box center [673, 498] width 506 height 77
click at [854, 512] on textarea "Show stream of data received on the card (in progress, this took too many itera…" at bounding box center [673, 498] width 506 height 77
type textarea "Show stream of data received on the card (in progress, this took too many itera…"
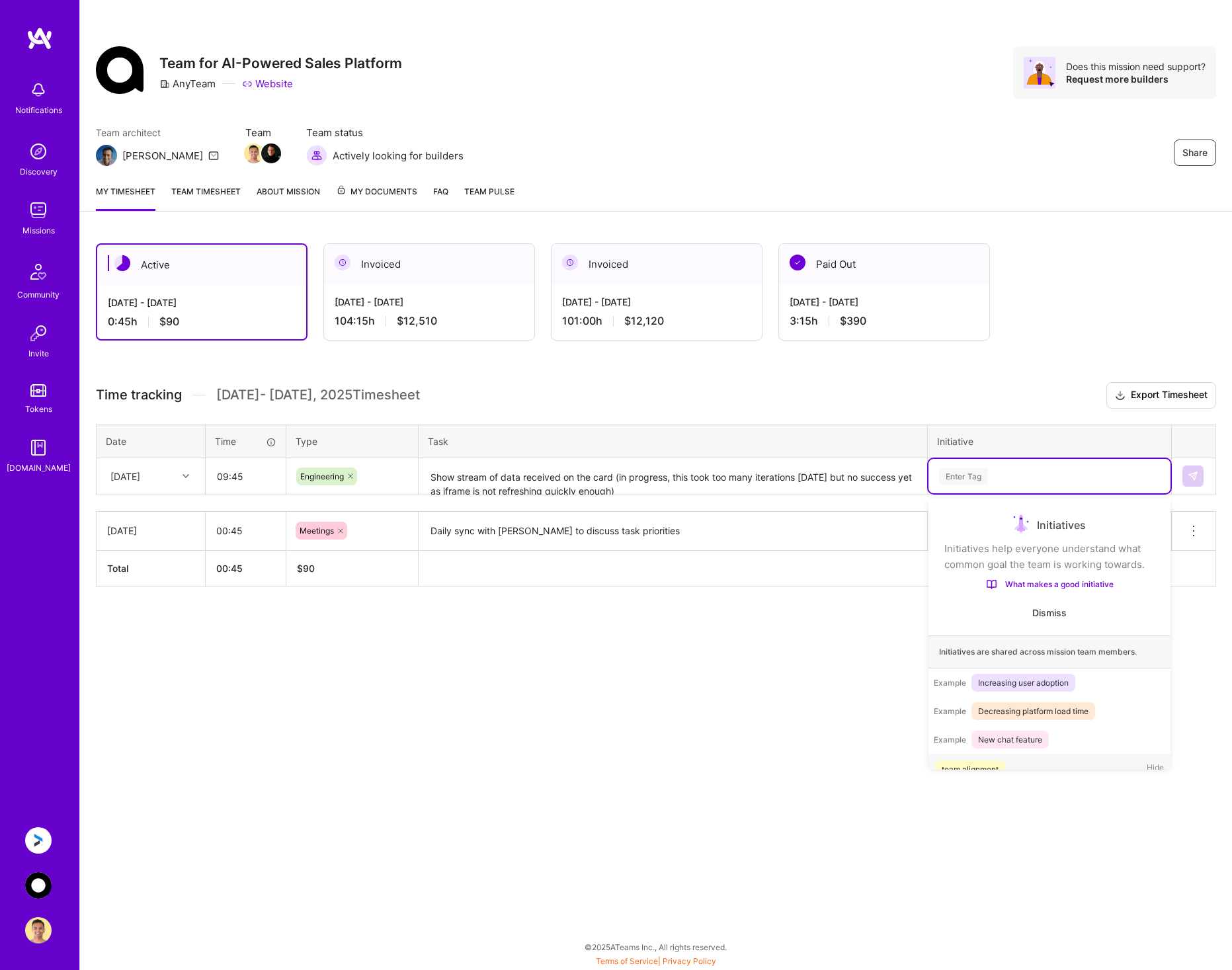
click at [1003, 478] on div "Enter Tag" at bounding box center [1048, 476] width 223 height 16
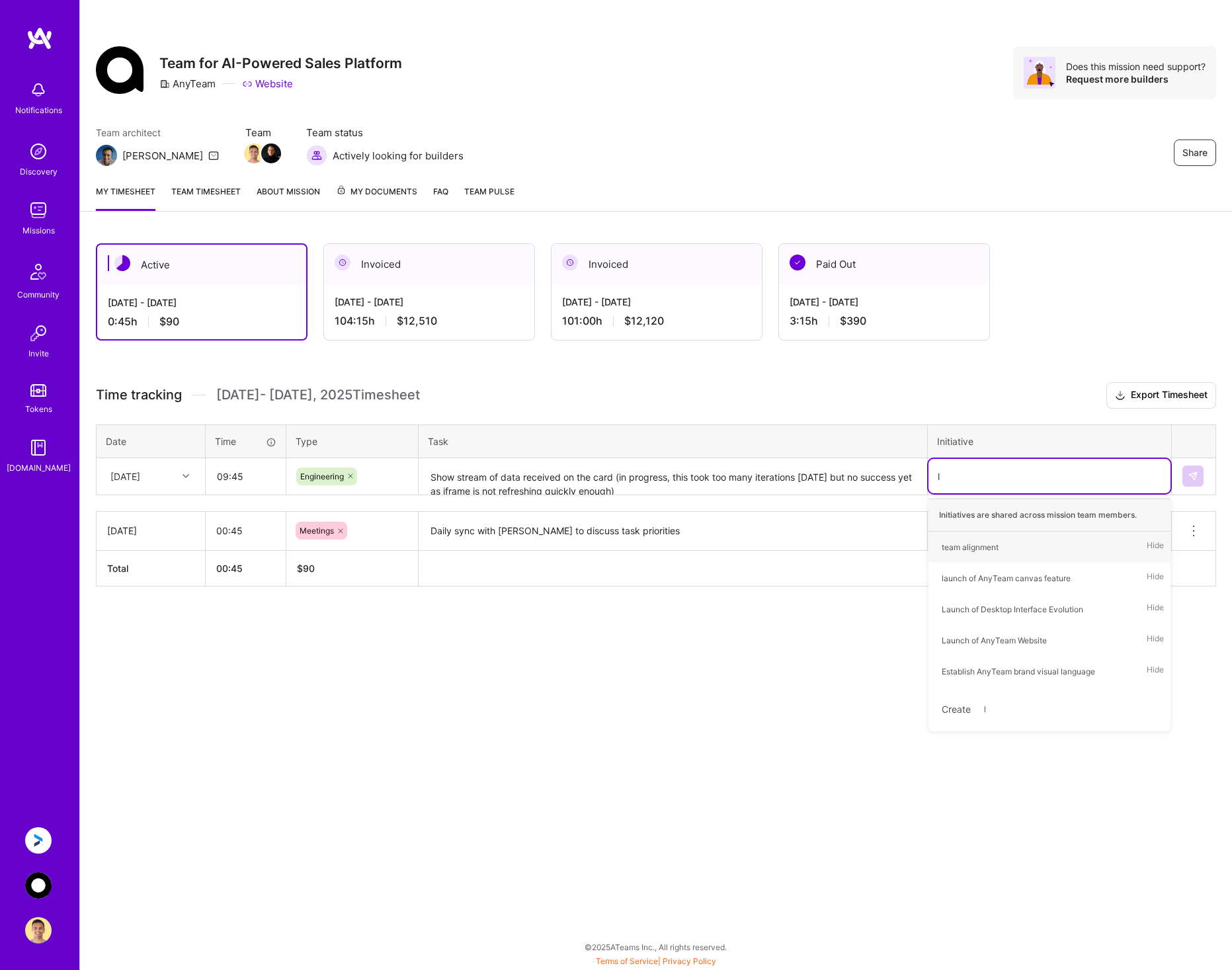
type input "la"
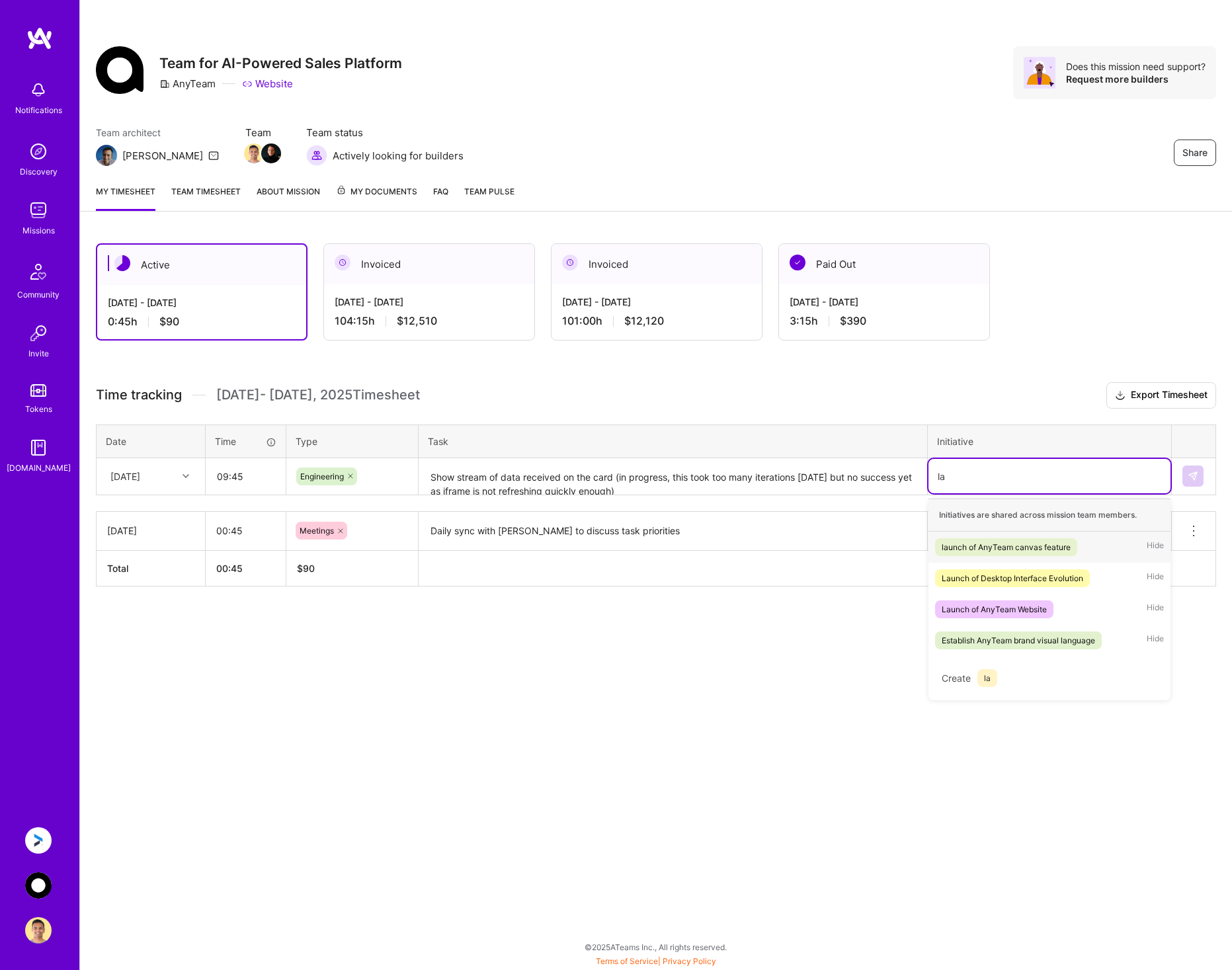
click at [1013, 544] on div "launch of AnyTeam canvas feature" at bounding box center [1006, 546] width 129 height 13
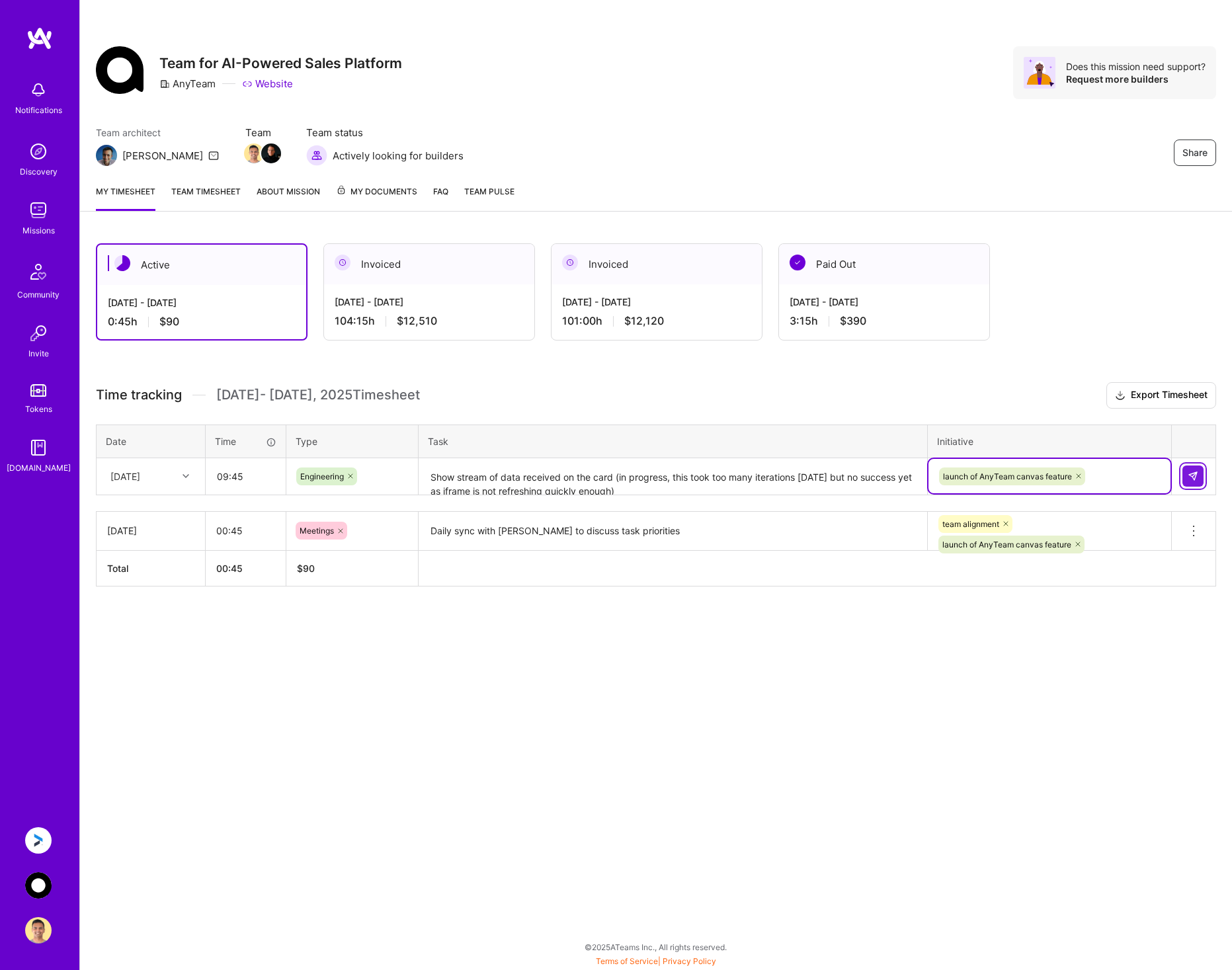
click at [1195, 473] on img at bounding box center [1193, 476] width 11 height 11
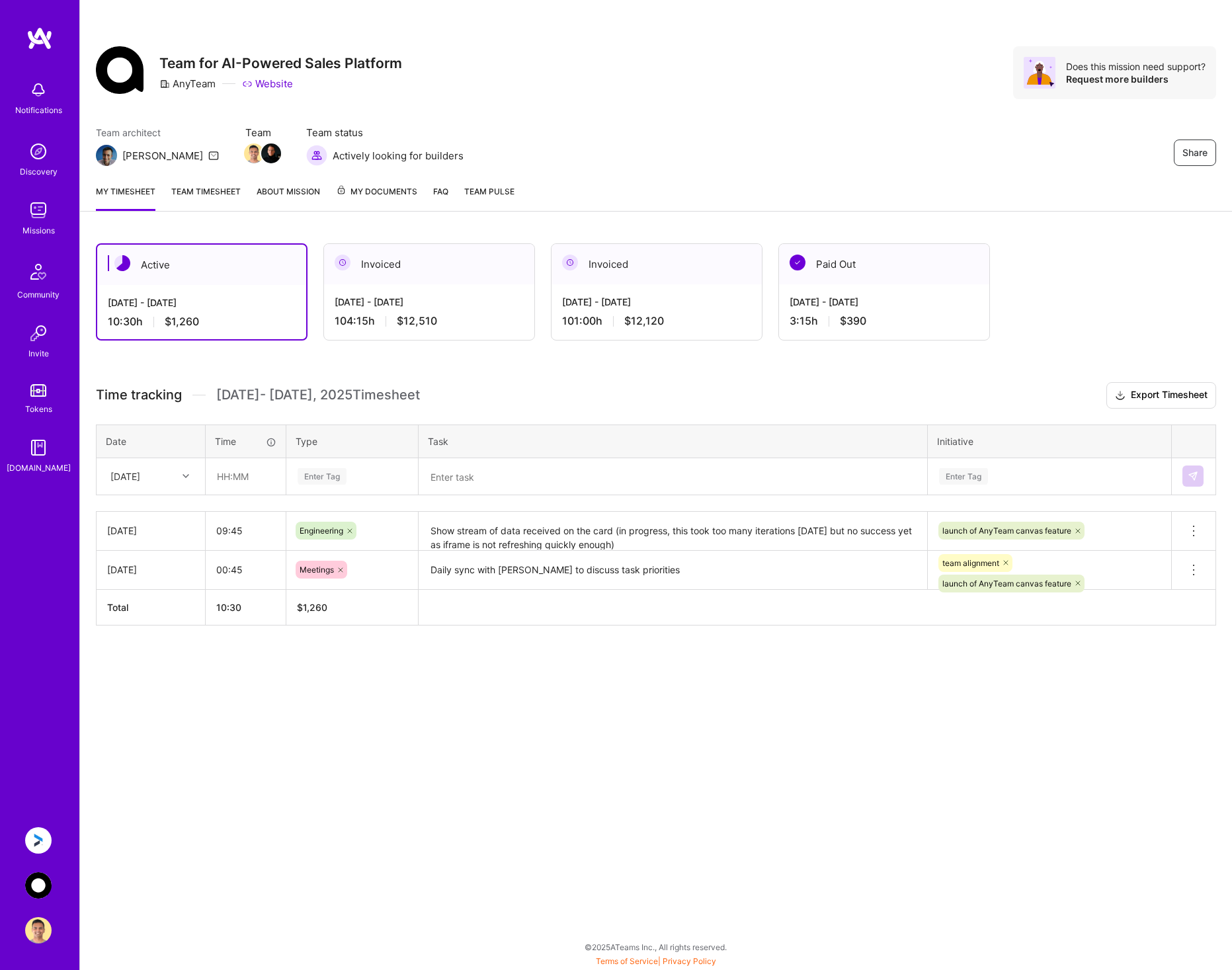
click at [173, 531] on div "[DATE]" at bounding box center [151, 529] width 87 height 13
click at [152, 529] on div "[DATE]" at bounding box center [151, 529] width 87 height 13
click at [444, 535] on textarea "Show stream of data received on the card (in progress, this took too many itera…" at bounding box center [673, 531] width 506 height 37
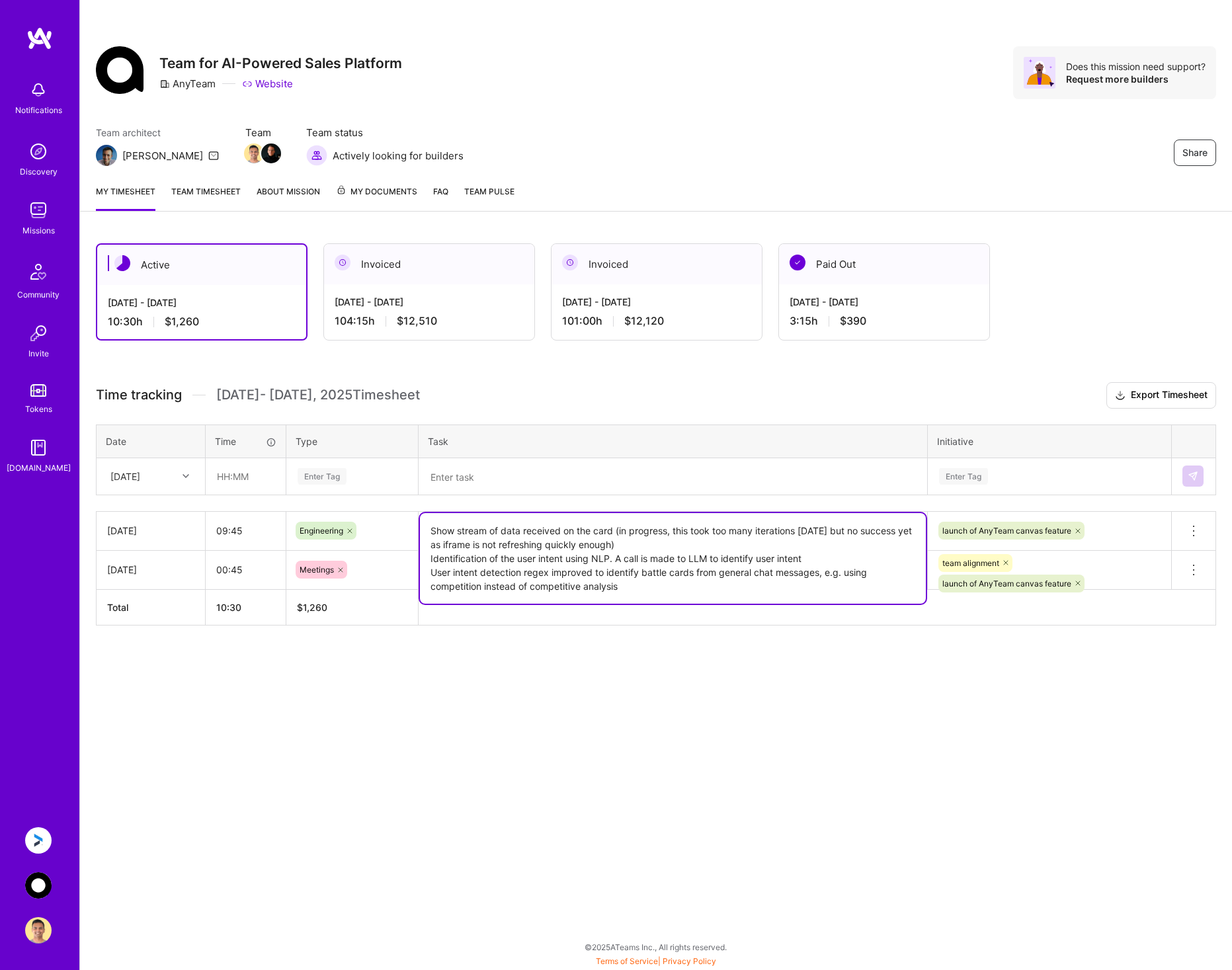
drag, startPoint x: 433, startPoint y: 528, endPoint x: 687, endPoint y: 594, distance: 262.4
click at [687, 594] on textarea "Show stream of data received on the card (in progress, this took too many itera…" at bounding box center [673, 558] width 506 height 90
click at [1197, 528] on icon at bounding box center [1193, 531] width 16 height 16
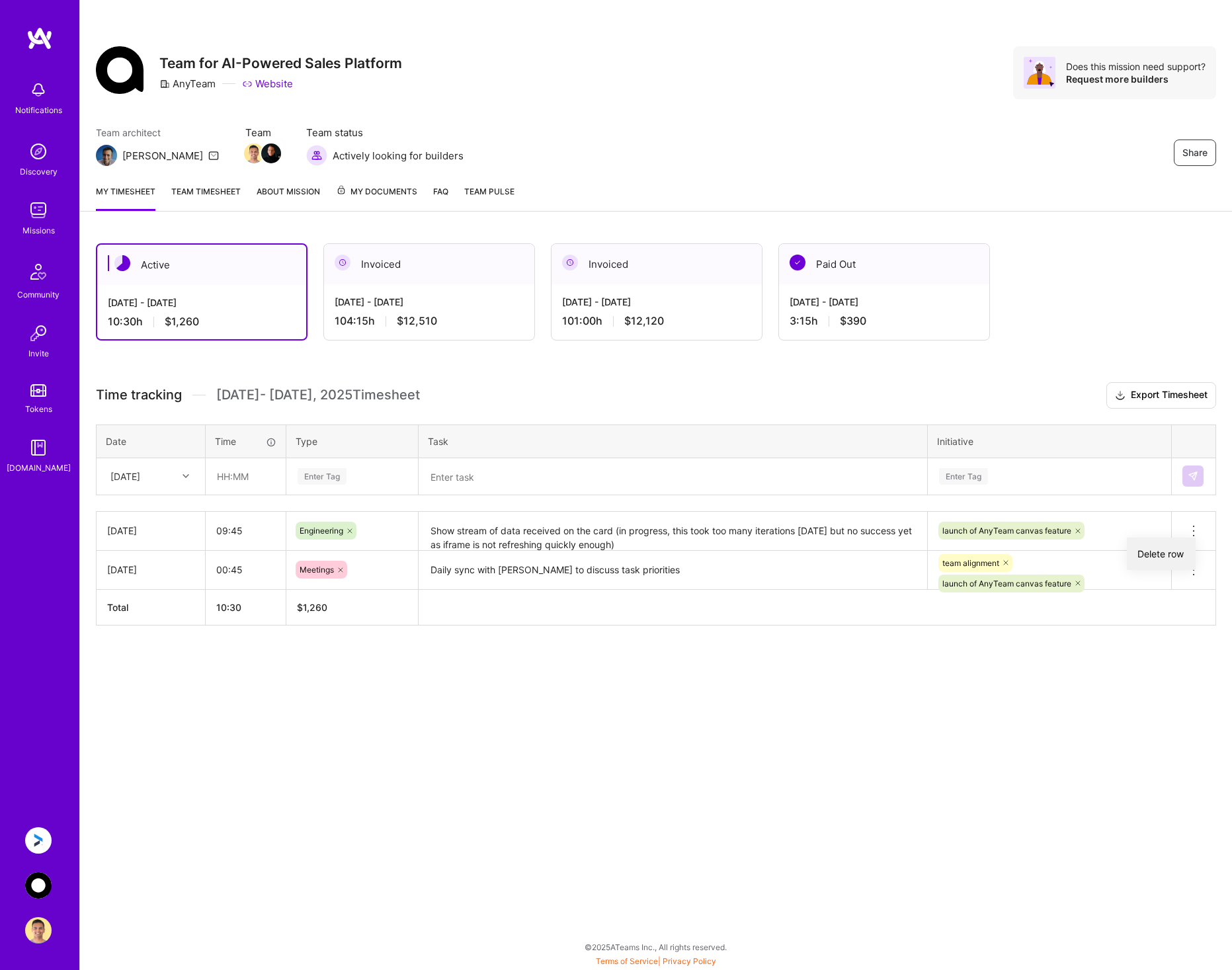
click at [1165, 559] on button "Delete row" at bounding box center [1160, 554] width 69 height 32
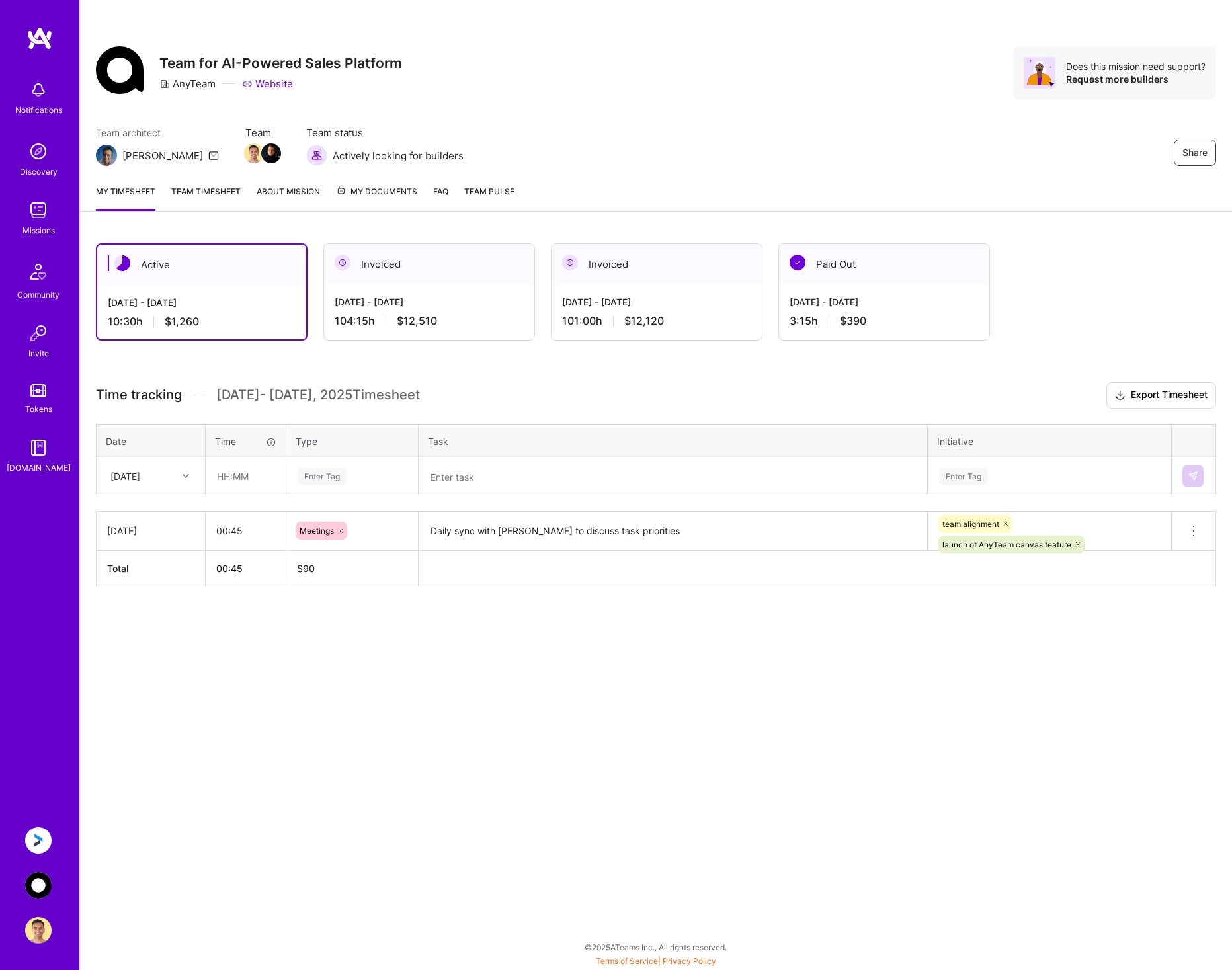
click at [140, 476] on div "[DATE]" at bounding box center [125, 476] width 30 height 13
click at [140, 560] on div "[DATE]" at bounding box center [151, 562] width 108 height 24
click at [254, 478] on input "text" at bounding box center [246, 476] width 79 height 35
type input "09:45"
type input "e"
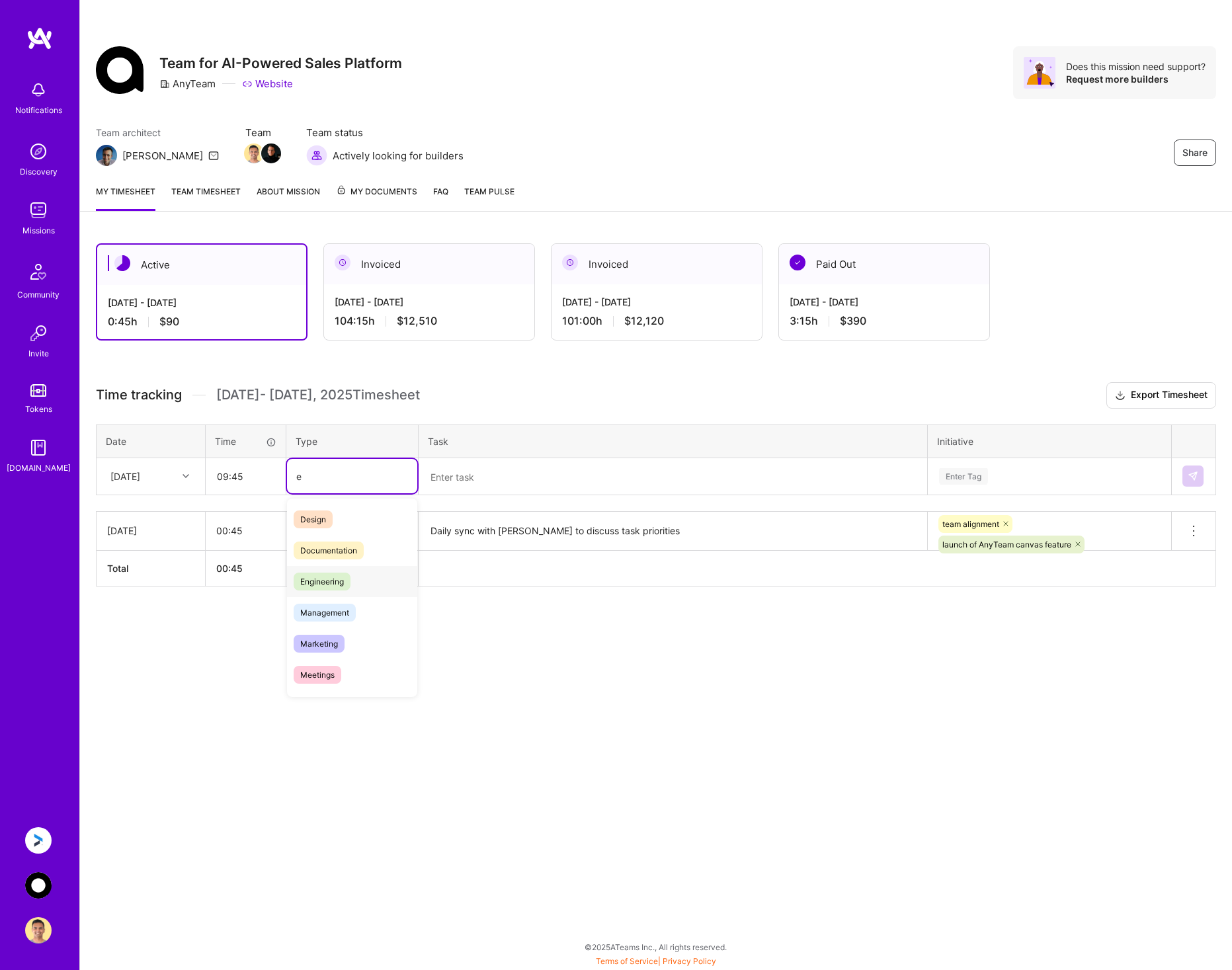
click at [314, 576] on span "Engineering" at bounding box center [322, 581] width 56 height 18
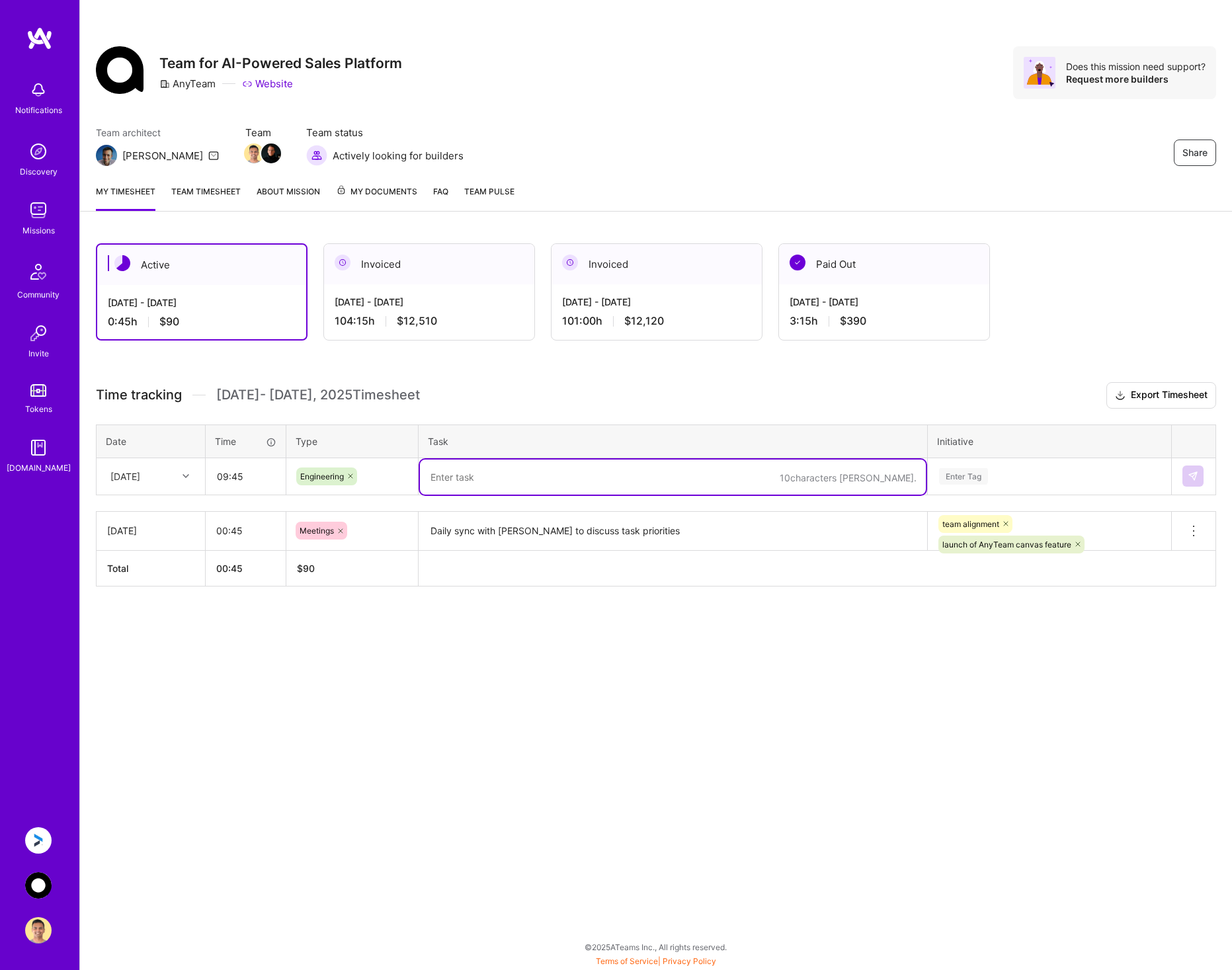
click at [465, 467] on textarea at bounding box center [673, 476] width 506 height 35
paste textarea "Show stream of data received on the card (in progress, this took too many itera…"
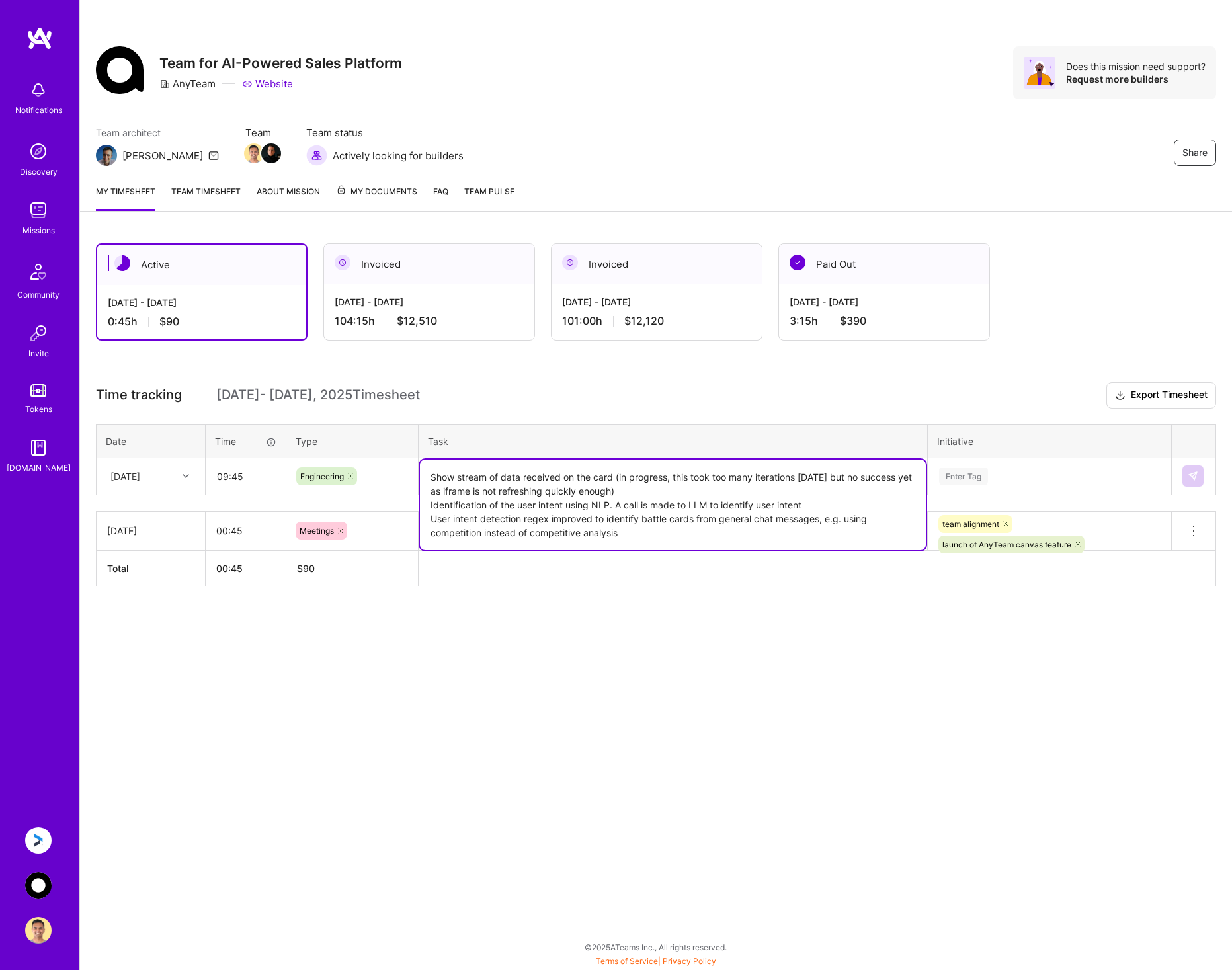
type textarea "Show stream of data received on the card (in progress, this took too many itera…"
click at [1016, 466] on div "Enter Tag" at bounding box center [1049, 476] width 242 height 34
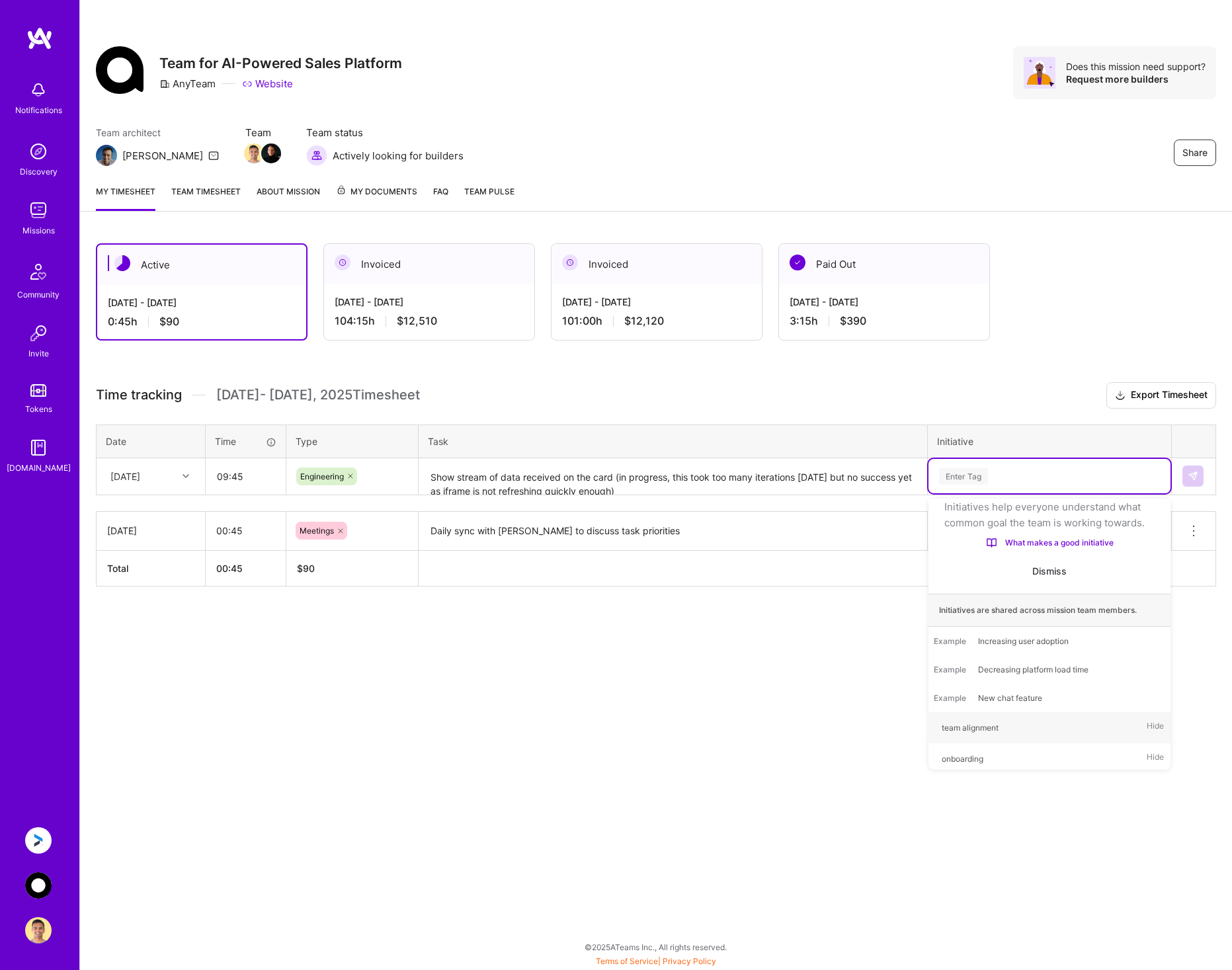
type input "l"
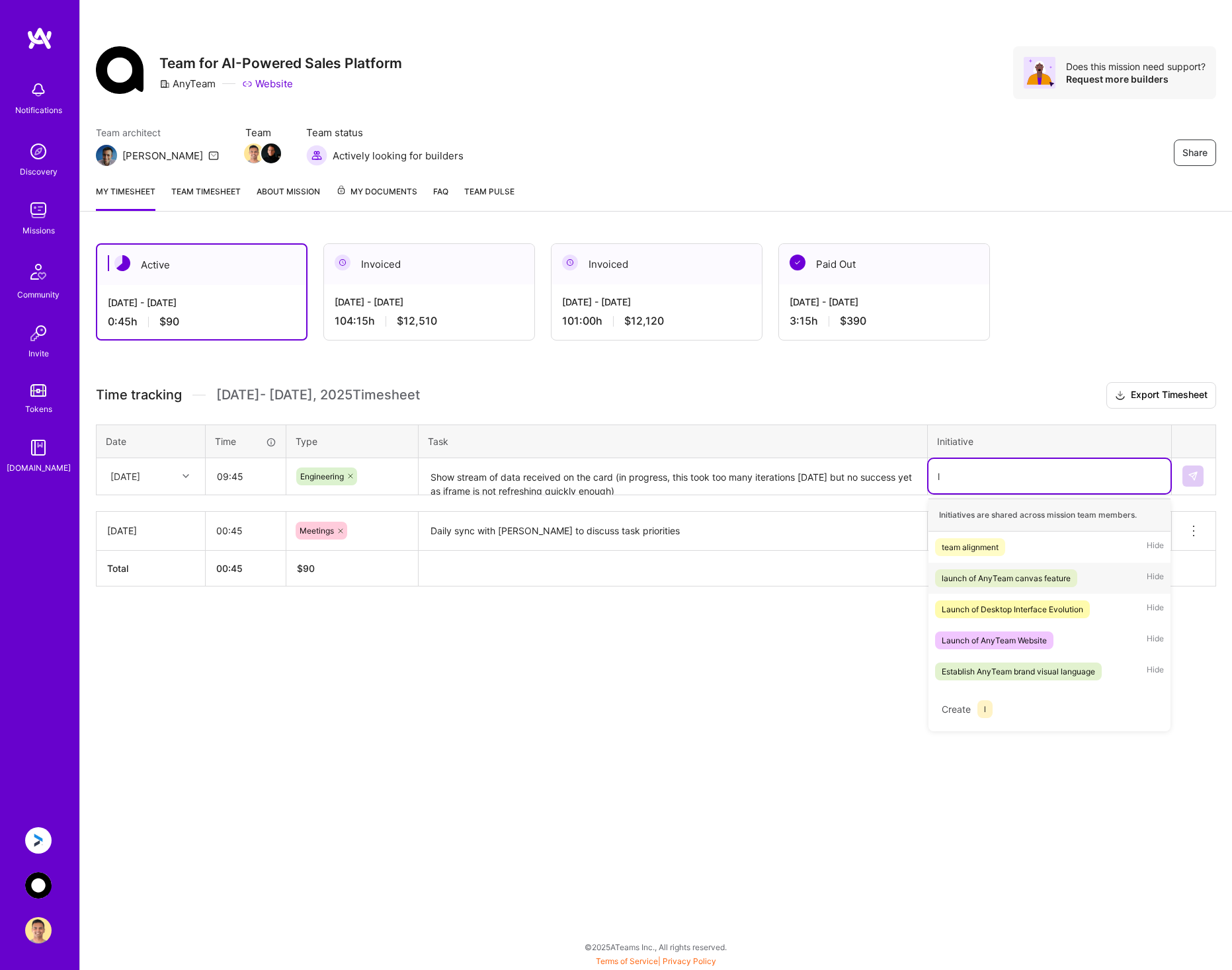
click at [1073, 576] on span "launch of AnyTeam canvas feature" at bounding box center [1005, 578] width 142 height 18
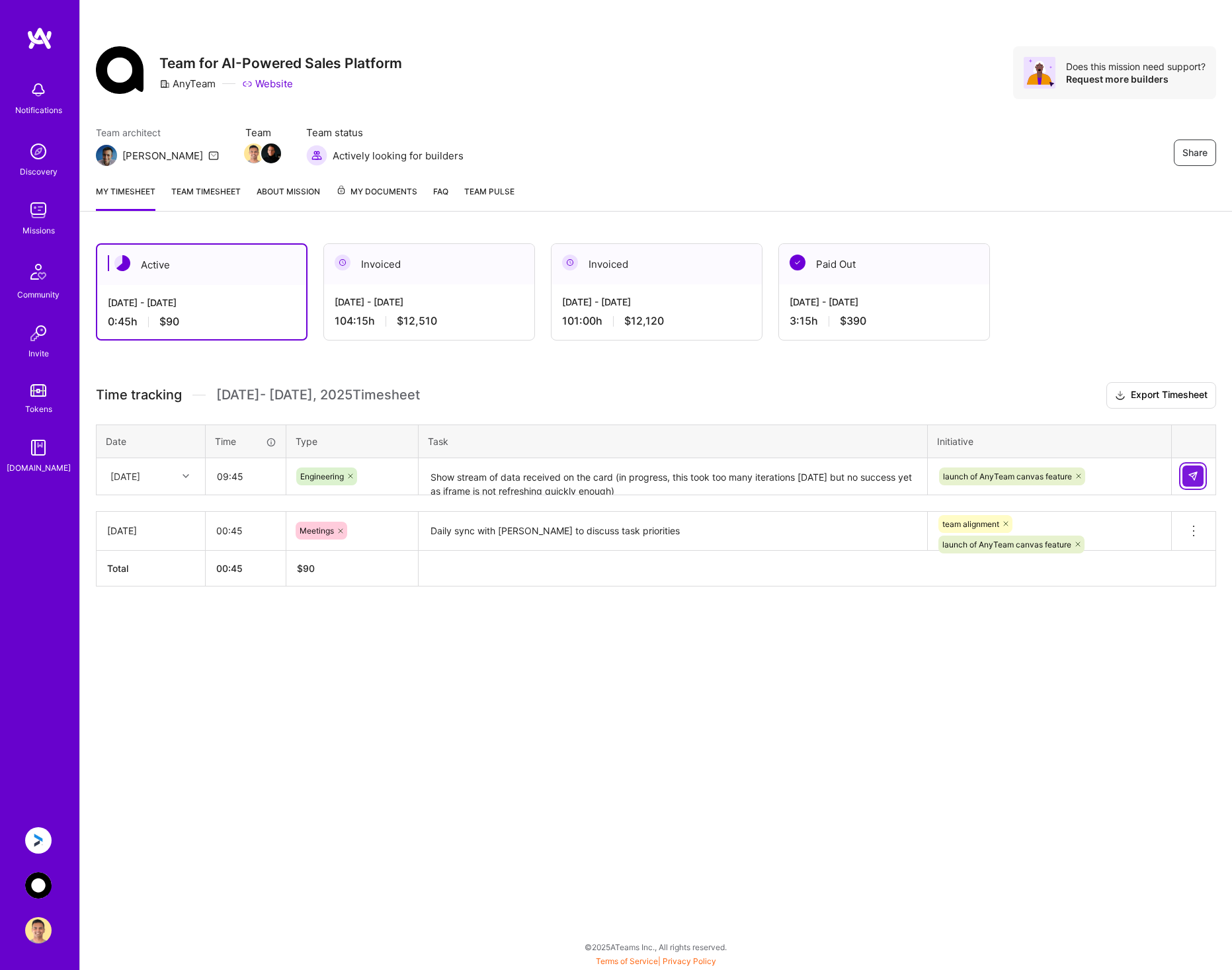
click at [1197, 476] on img at bounding box center [1193, 476] width 11 height 11
